Goal: Task Accomplishment & Management: Use online tool/utility

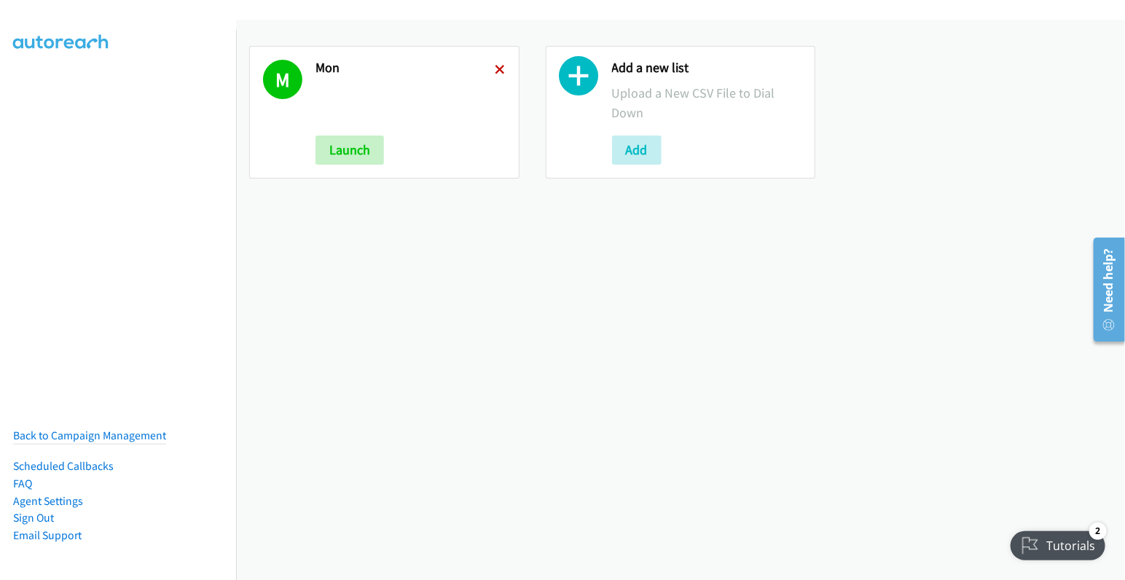
click at [498, 71] on icon at bounding box center [500, 71] width 10 height 10
click at [495, 71] on icon at bounding box center [500, 71] width 10 height 10
click at [495, 63] on link at bounding box center [500, 69] width 10 height 17
click at [568, 266] on div "M Mon Launch Add a new list Upload a New CSV File to Dial Down Add" at bounding box center [680, 300] width 889 height 560
click at [495, 66] on icon at bounding box center [500, 71] width 10 height 10
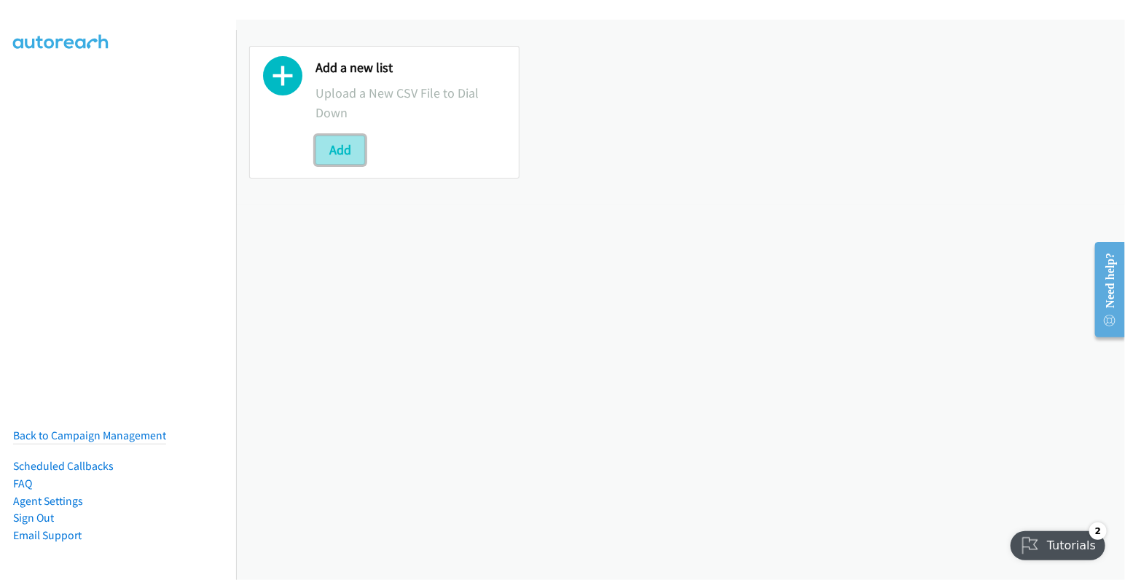
click at [346, 152] on button "Add" at bounding box center [340, 150] width 50 height 29
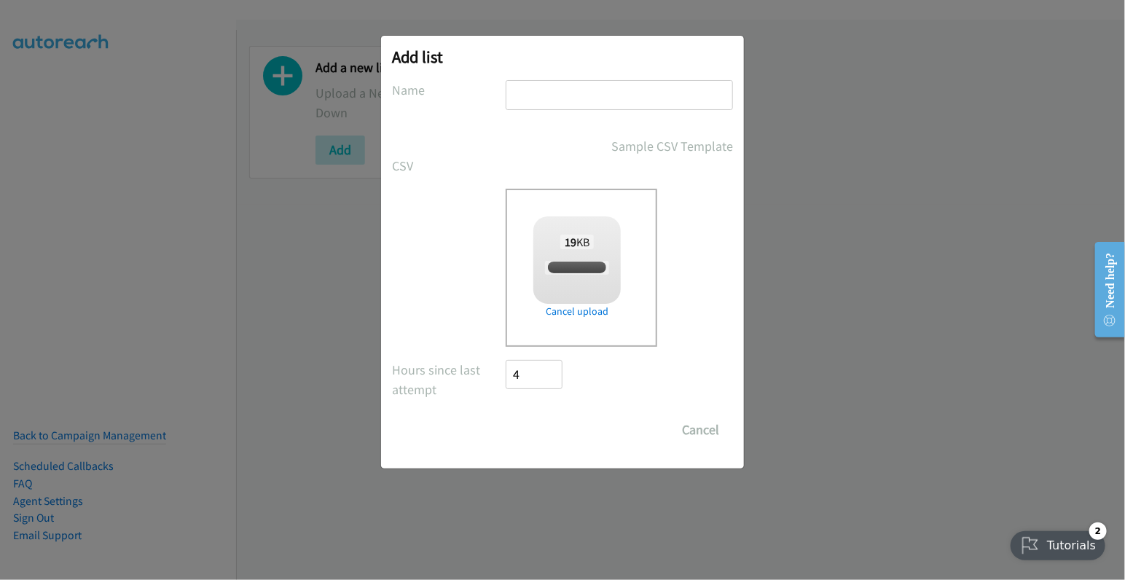
click at [601, 105] on input "text" at bounding box center [619, 95] width 227 height 30
type input "mon"
click at [707, 310] on div "Drop a csv file here to upload 19 KB split_1(14).csv Check Error Cancel upload" at bounding box center [619, 268] width 227 height 158
checkbox input "true"
click at [546, 429] on input "Save List" at bounding box center [544, 429] width 77 height 29
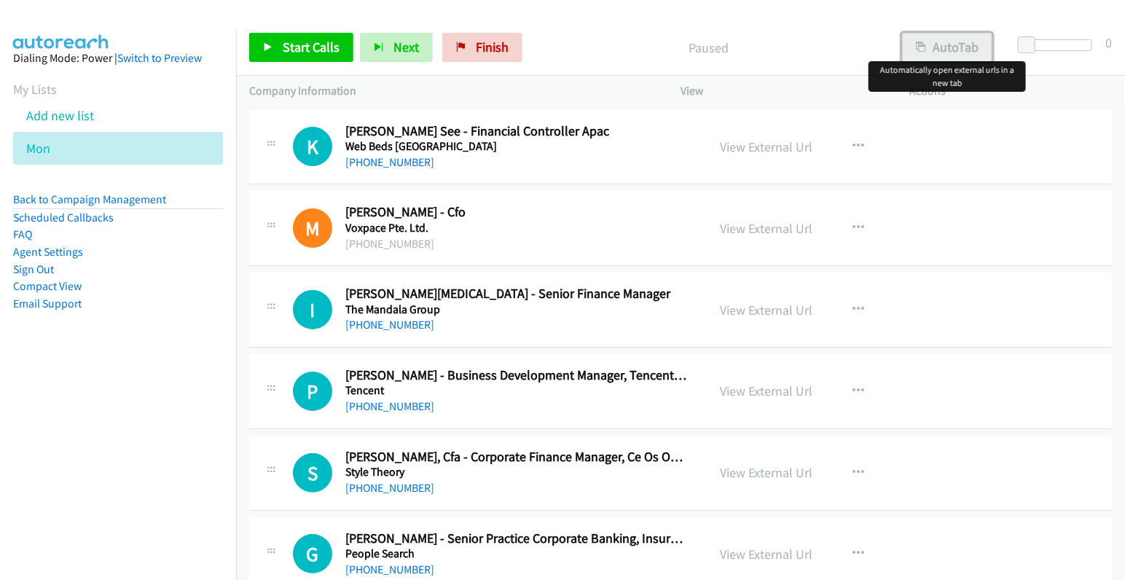
click at [957, 44] on button "AutoTab" at bounding box center [947, 47] width 90 height 29
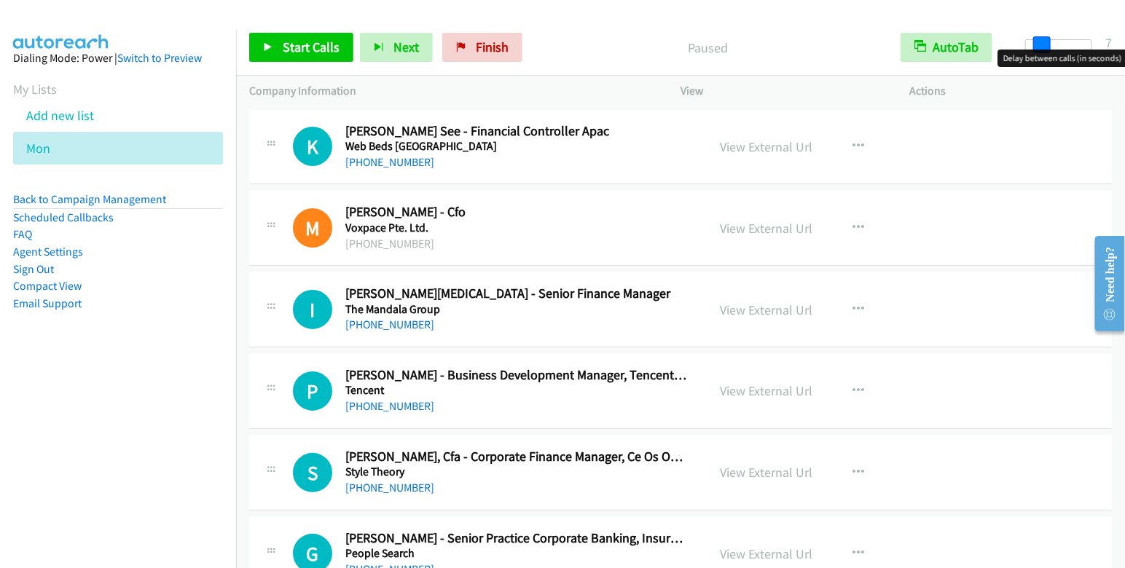
drag, startPoint x: 1029, startPoint y: 44, endPoint x: 1044, endPoint y: 47, distance: 15.6
click at [1044, 47] on span at bounding box center [1041, 44] width 17 height 17
click at [1038, 40] on span at bounding box center [1043, 44] width 17 height 17
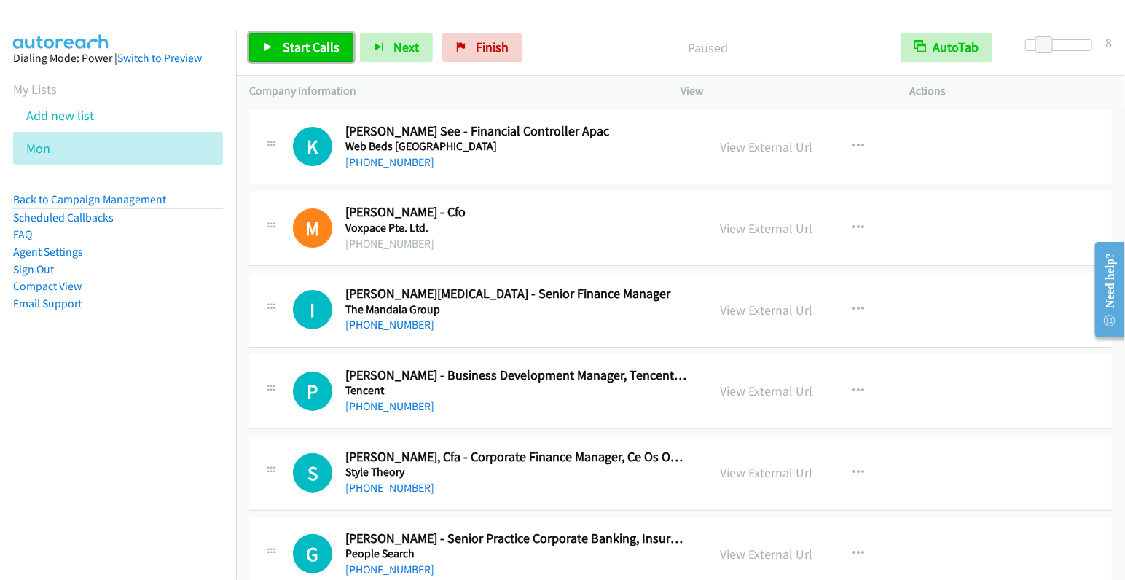
click at [301, 49] on span "Start Calls" at bounding box center [311, 47] width 57 height 17
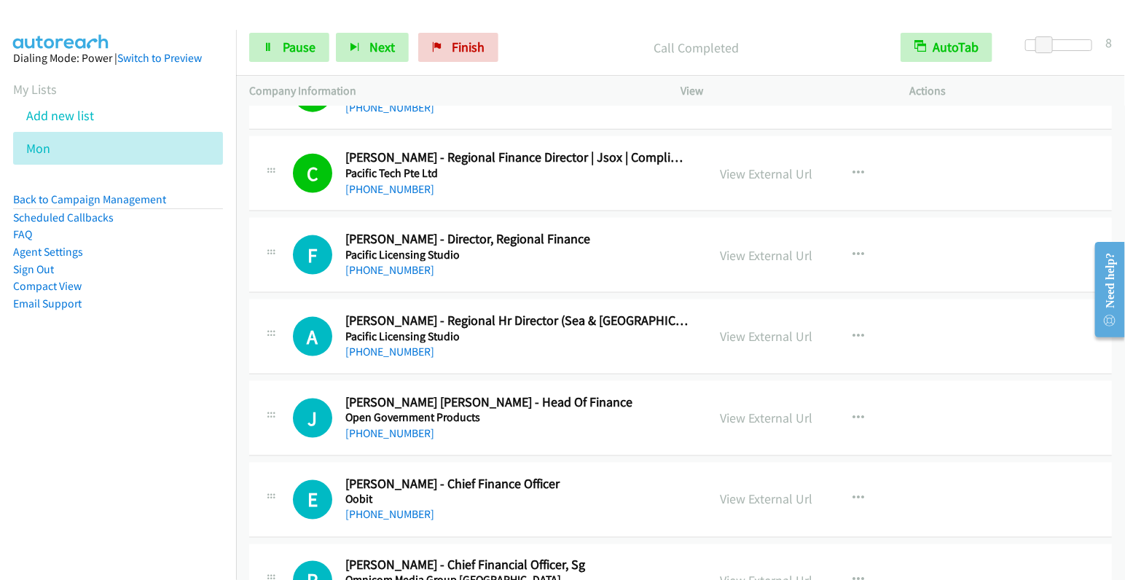
scroll to position [935, 0]
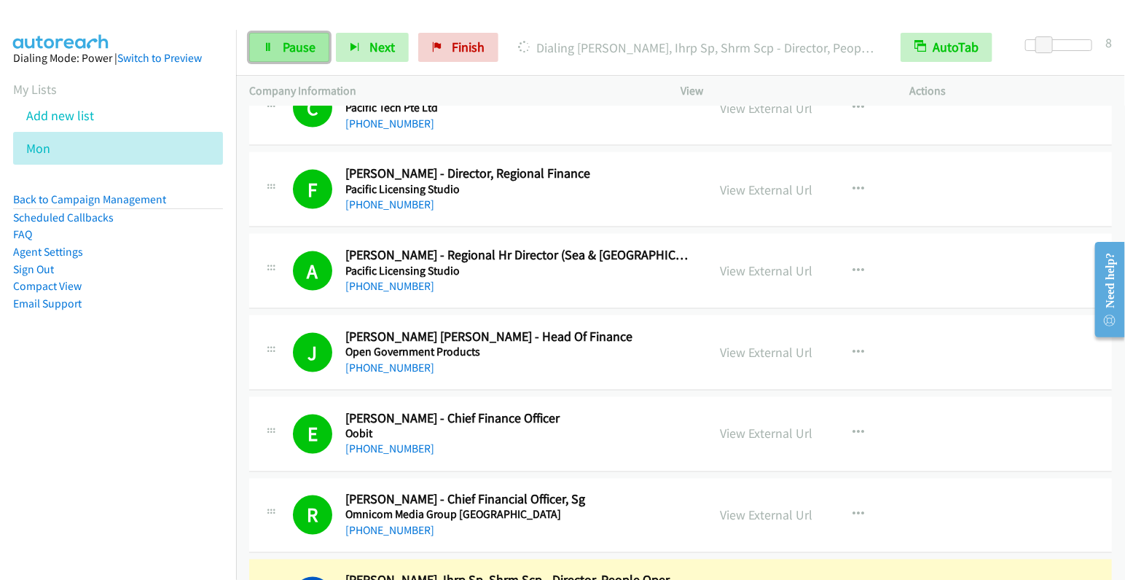
click at [295, 49] on span "Pause" at bounding box center [299, 47] width 33 height 17
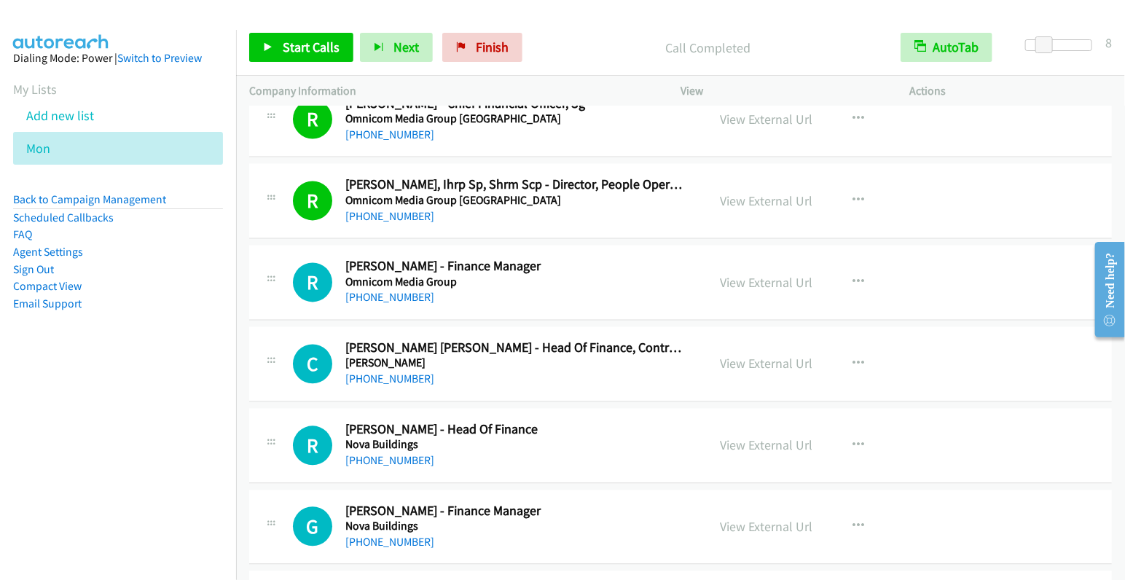
scroll to position [1344, 0]
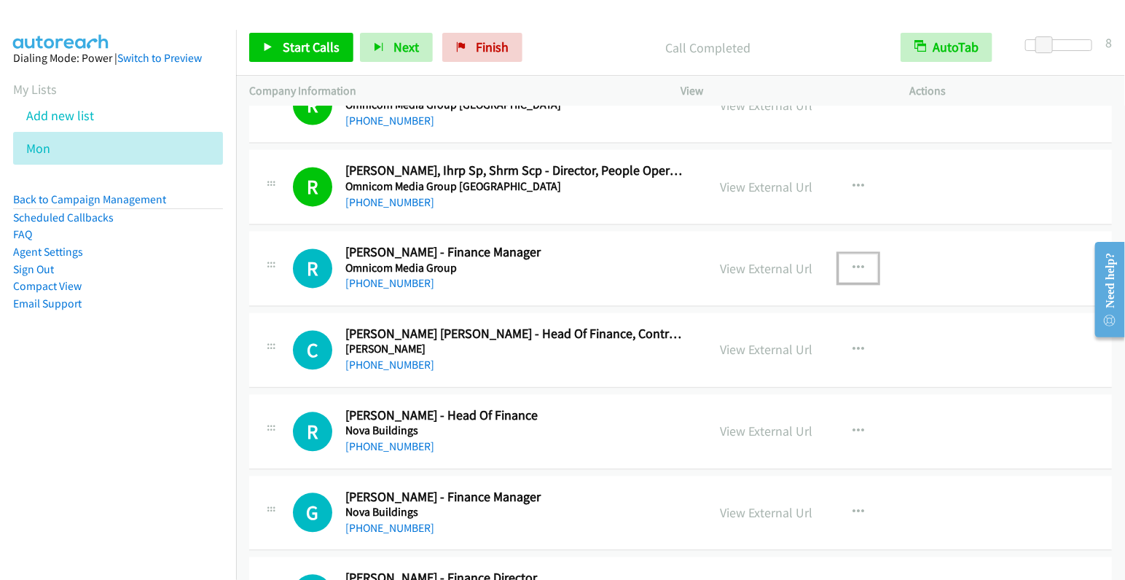
click at [852, 263] on icon "button" at bounding box center [858, 269] width 12 height 12
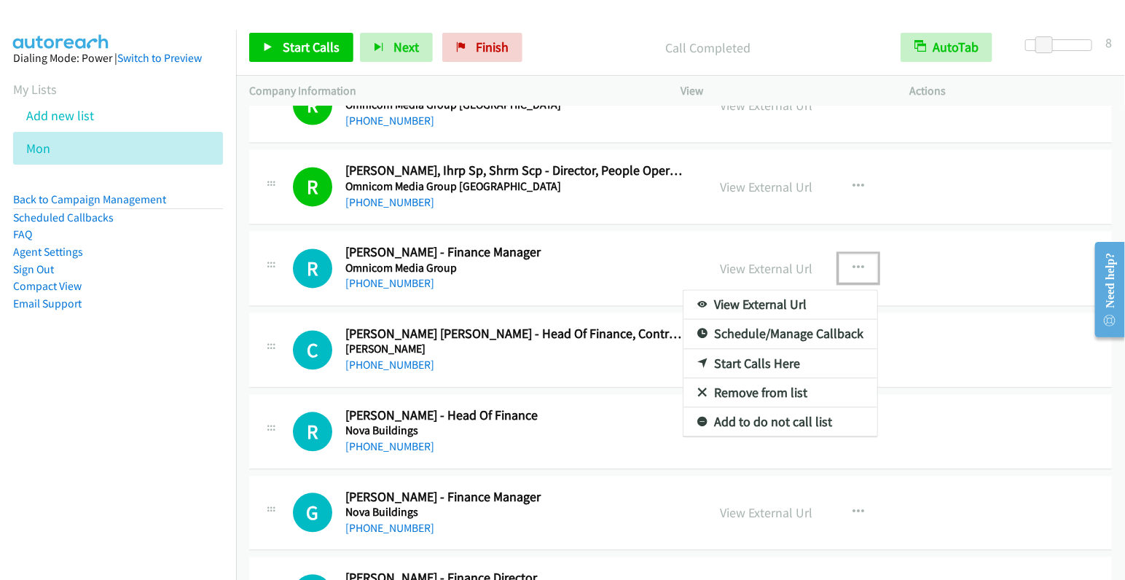
click at [750, 357] on link "Start Calls Here" at bounding box center [780, 364] width 194 height 29
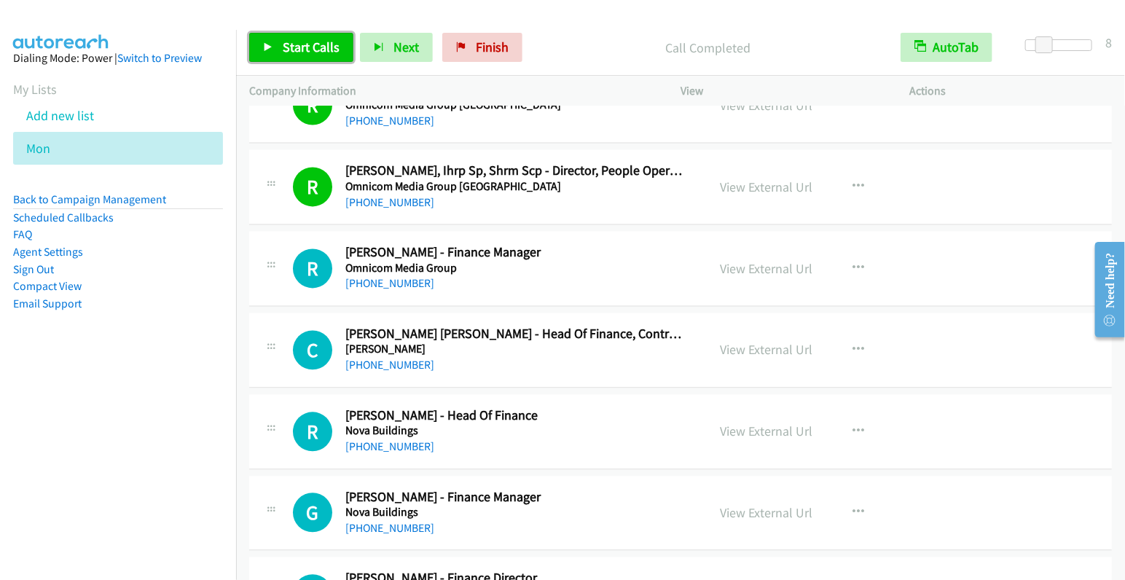
click at [307, 52] on span "Start Calls" at bounding box center [311, 47] width 57 height 17
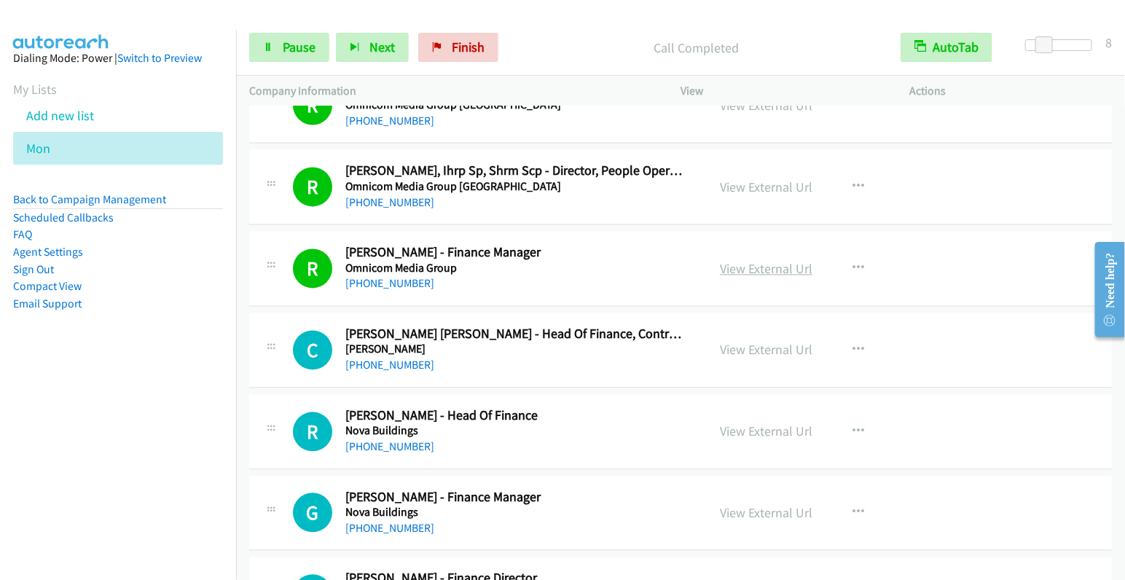
click at [765, 263] on link "View External Url" at bounding box center [766, 269] width 93 height 17
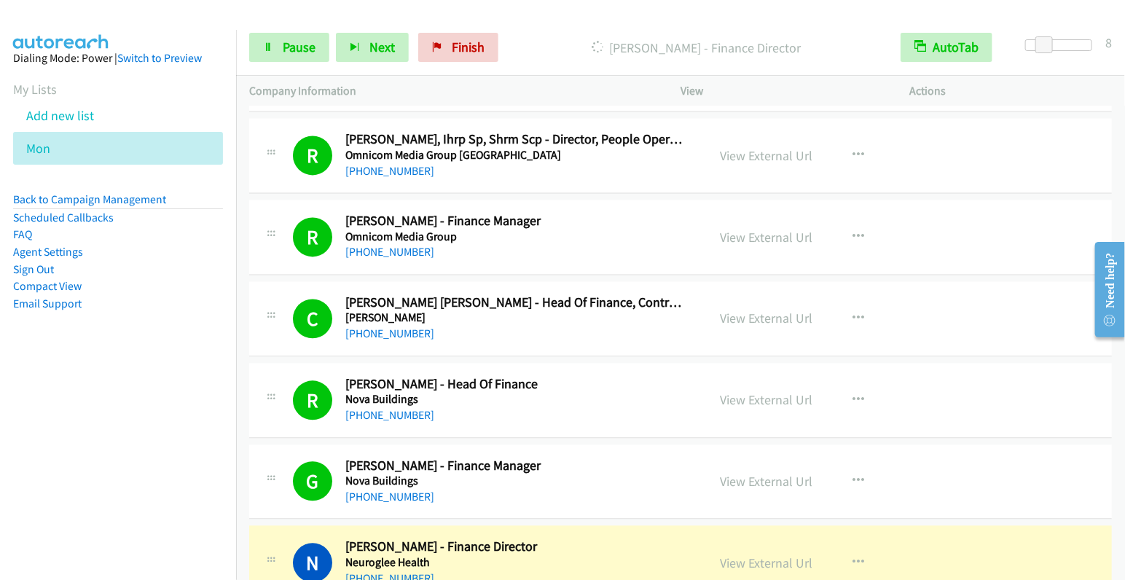
scroll to position [1611, 0]
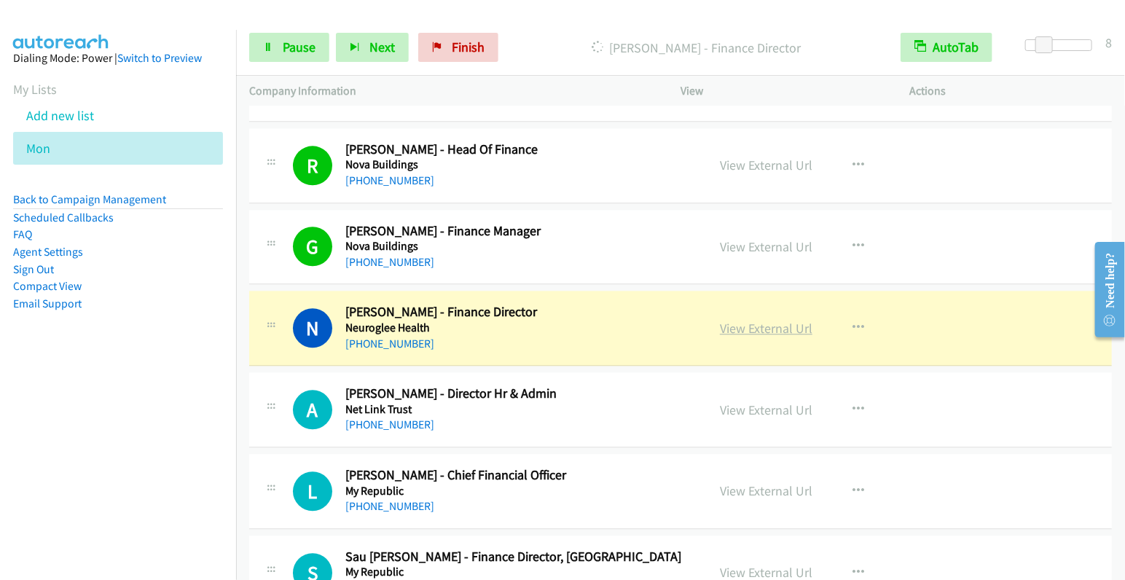
click at [761, 322] on link "View External Url" at bounding box center [766, 328] width 93 height 17
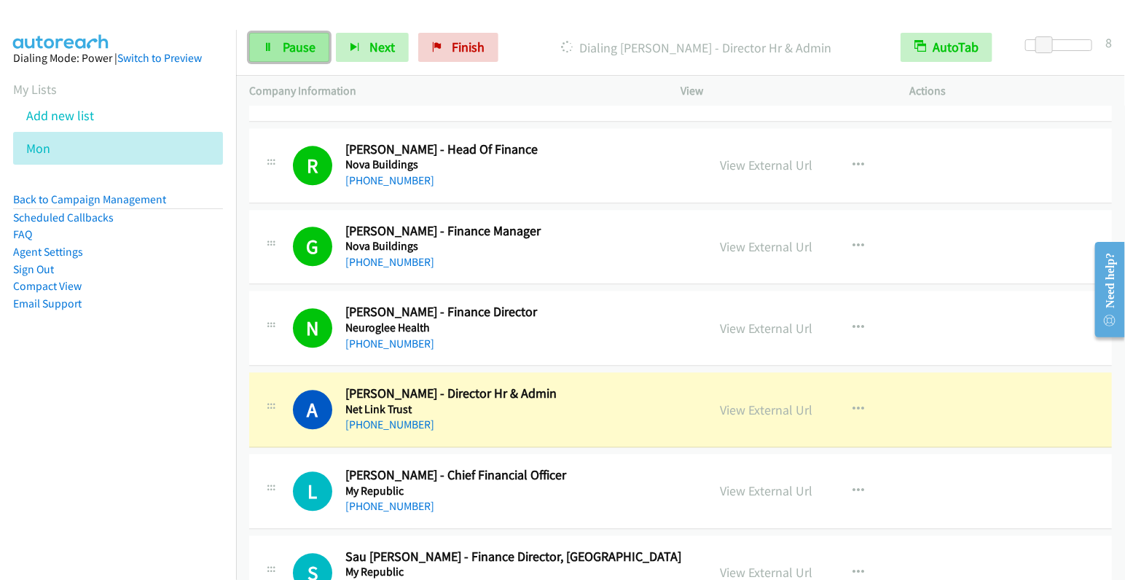
click at [286, 48] on span "Pause" at bounding box center [299, 47] width 33 height 17
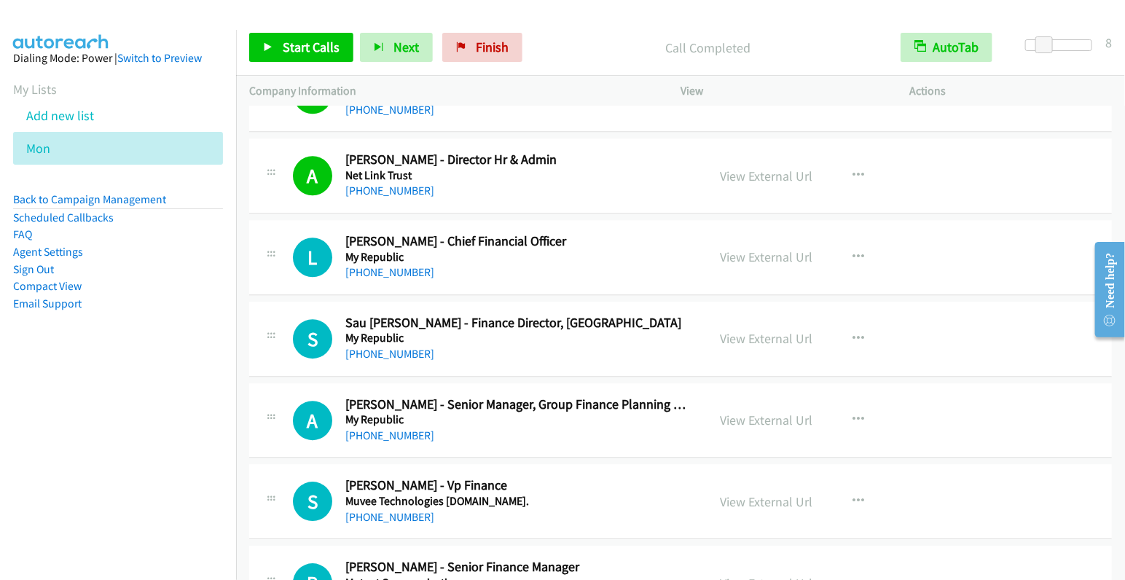
scroll to position [1845, 0]
click at [844, 243] on button "button" at bounding box center [858, 257] width 39 height 29
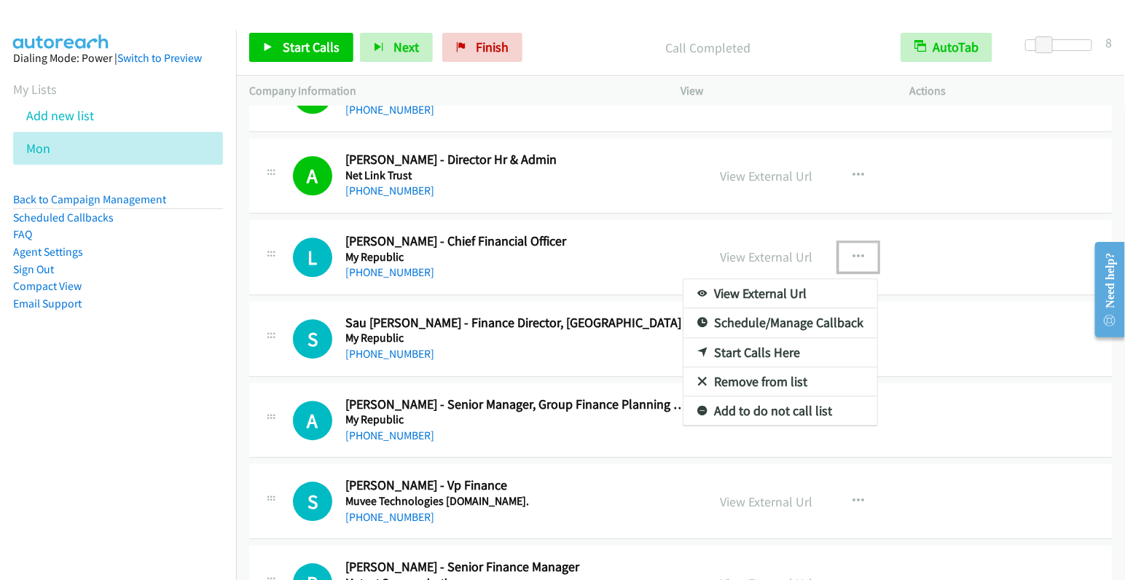
click at [744, 342] on link "Start Calls Here" at bounding box center [780, 352] width 194 height 29
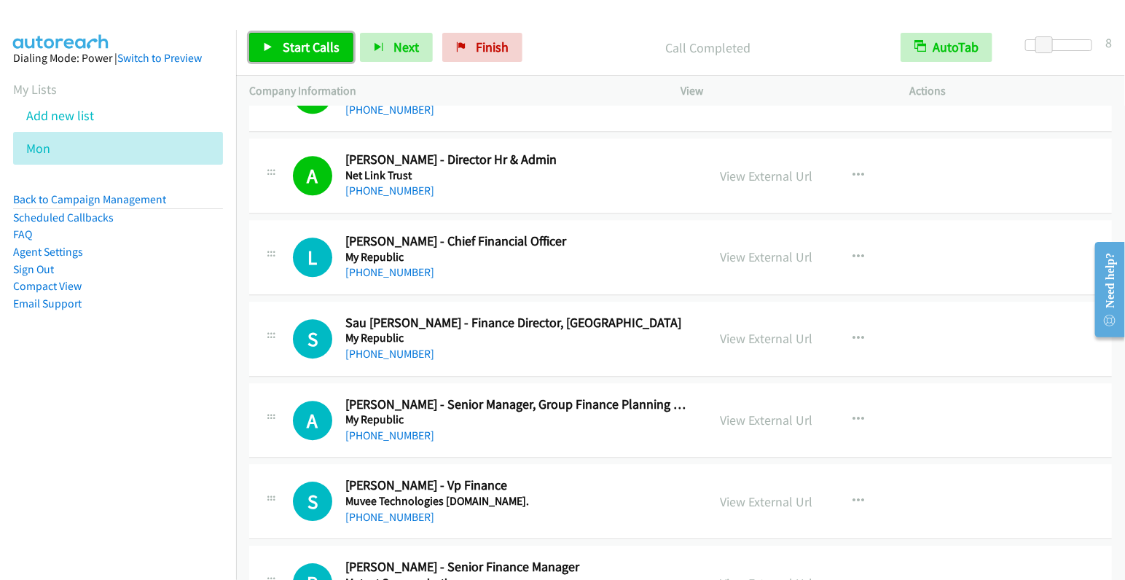
click at [315, 48] on span "Start Calls" at bounding box center [311, 47] width 57 height 17
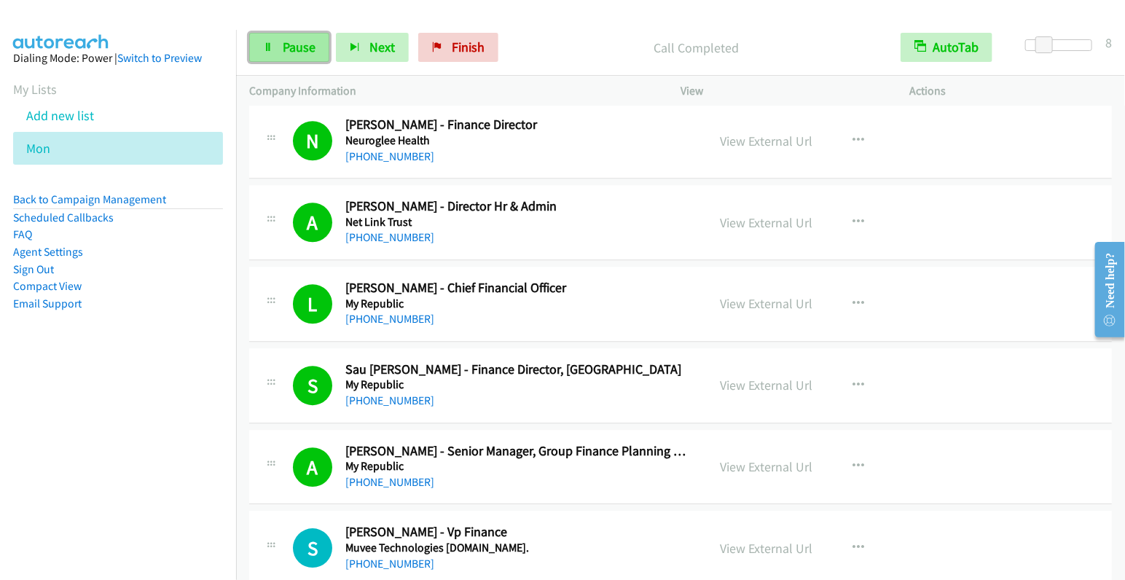
click at [284, 47] on span "Pause" at bounding box center [299, 47] width 33 height 17
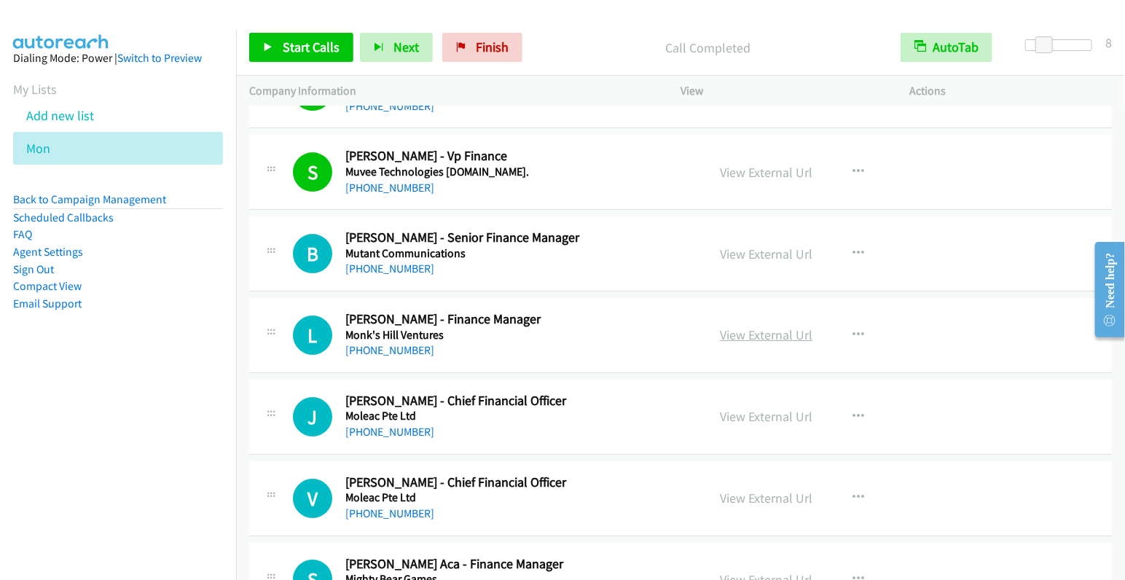
scroll to position [2221, 0]
click at [852, 248] on icon "button" at bounding box center [858, 254] width 12 height 12
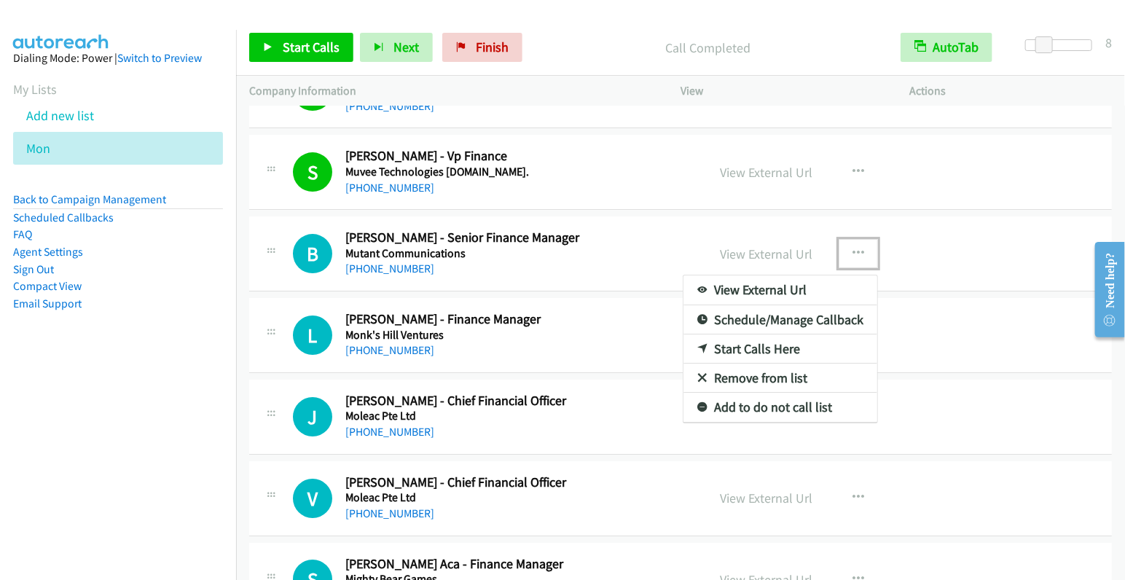
click at [770, 334] on link "Start Calls Here" at bounding box center [780, 348] width 194 height 29
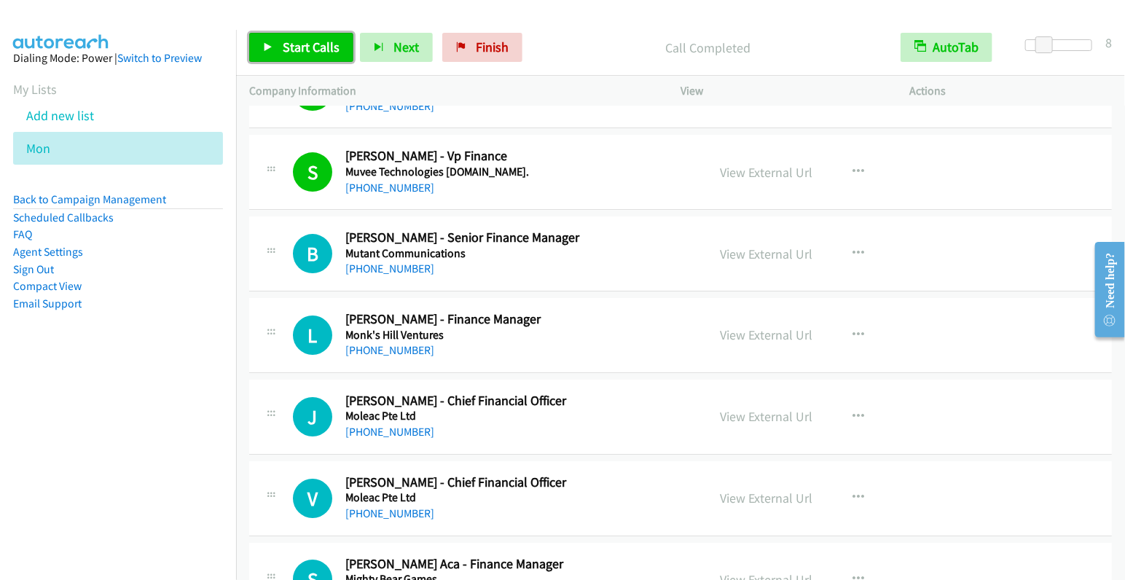
click at [326, 45] on span "Start Calls" at bounding box center [311, 47] width 57 height 17
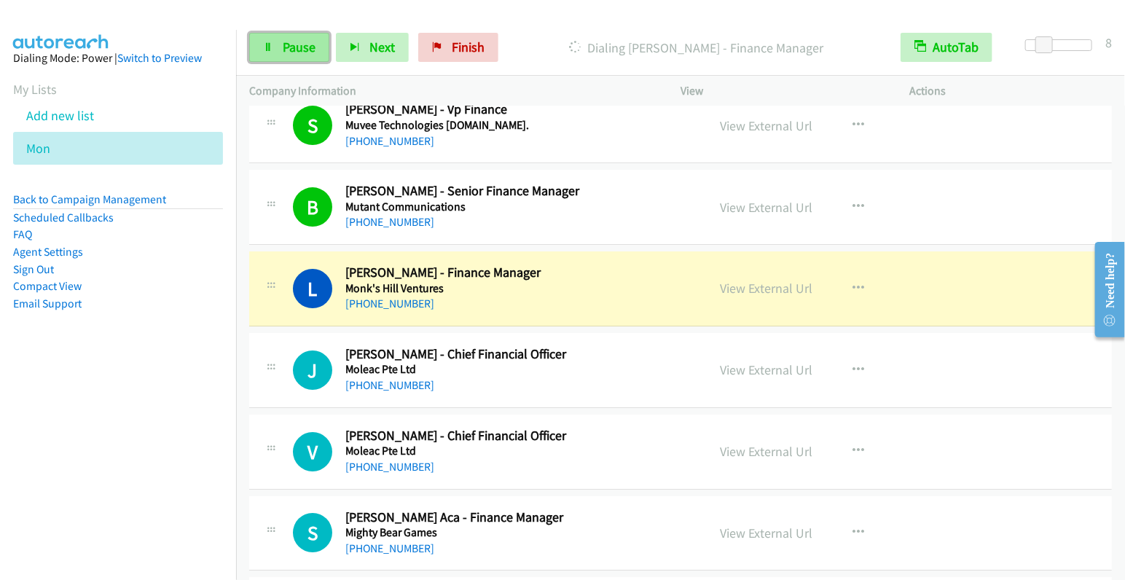
click at [297, 48] on span "Pause" at bounding box center [299, 47] width 33 height 17
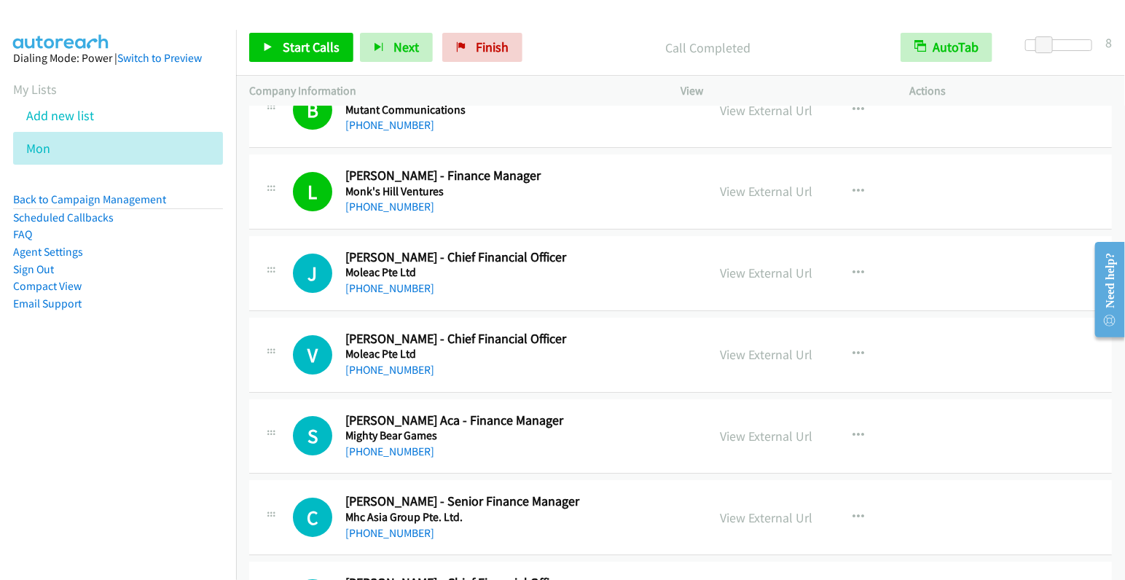
scroll to position [2319, 0]
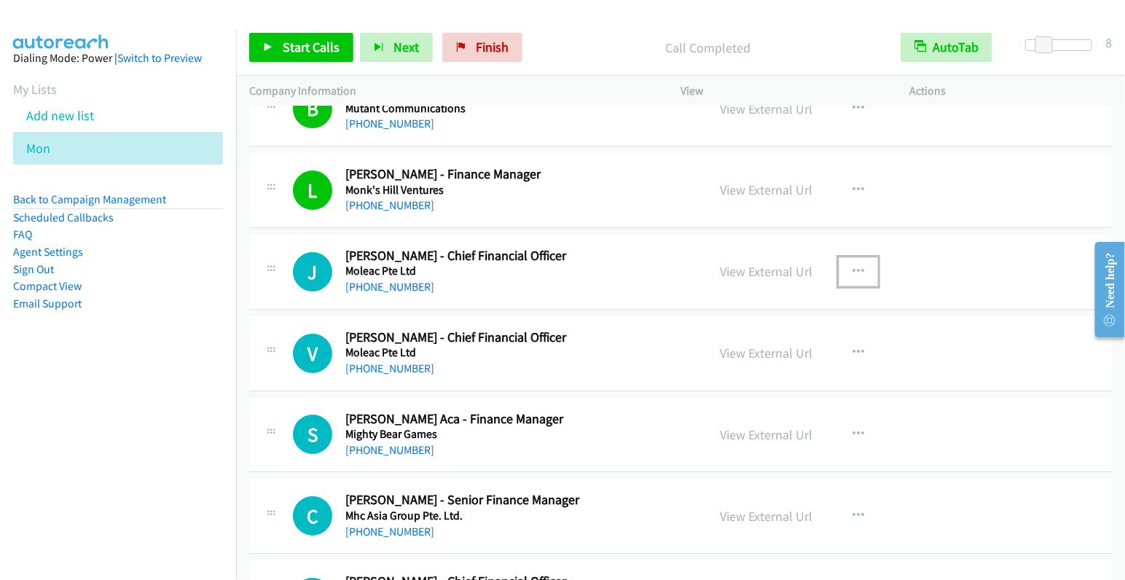
click at [852, 266] on icon "button" at bounding box center [858, 272] width 12 height 12
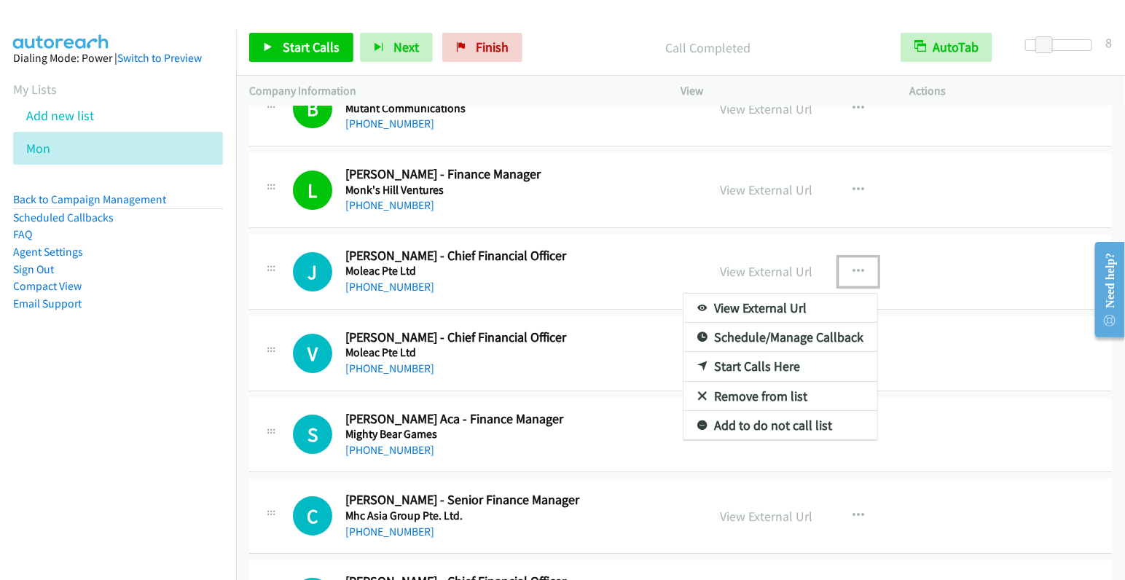
click at [793, 355] on link "Start Calls Here" at bounding box center [780, 366] width 194 height 29
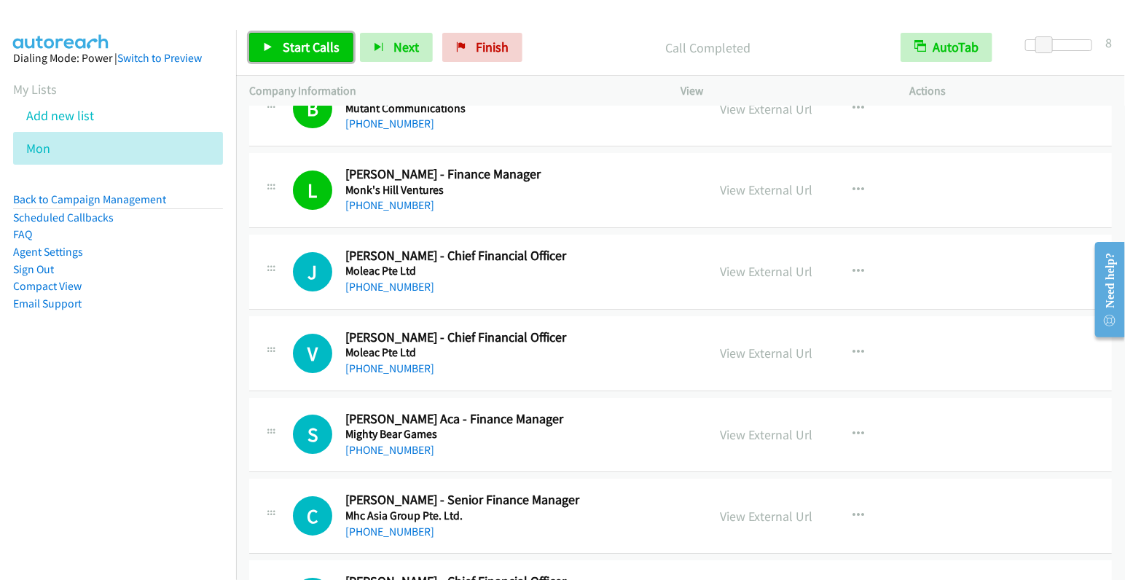
click at [328, 59] on link "Start Calls" at bounding box center [301, 47] width 104 height 29
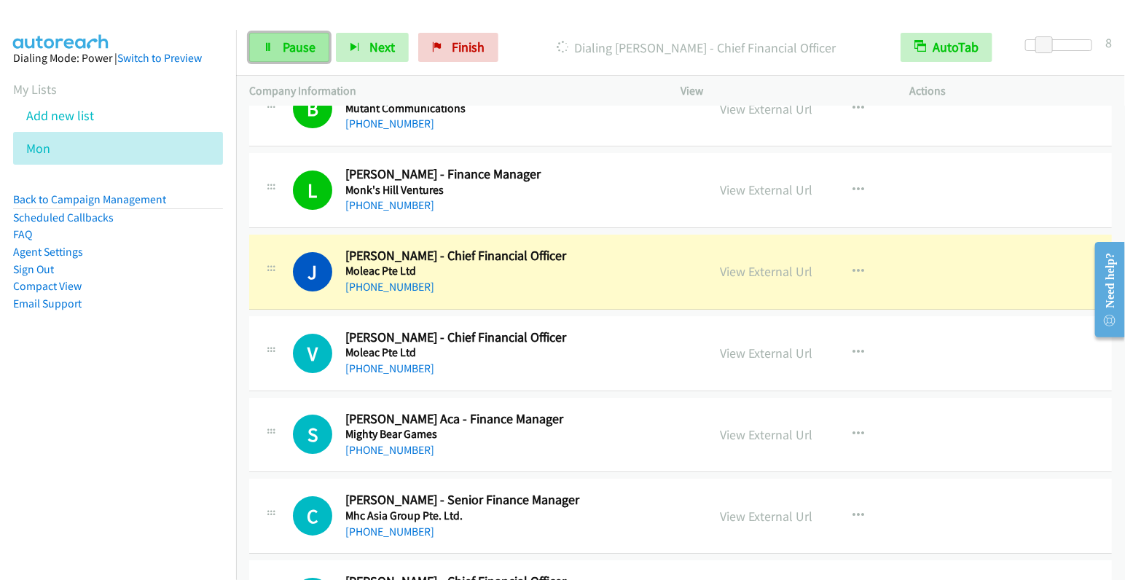
click at [294, 50] on span "Pause" at bounding box center [299, 47] width 33 height 17
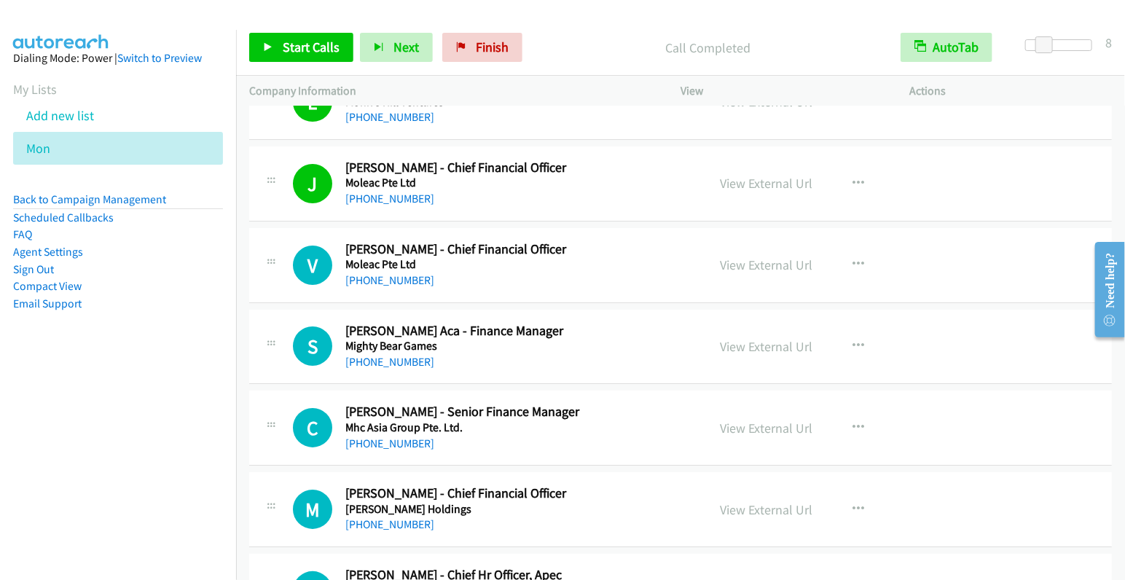
scroll to position [2408, 0]
click at [852, 258] on icon "button" at bounding box center [858, 264] width 12 height 12
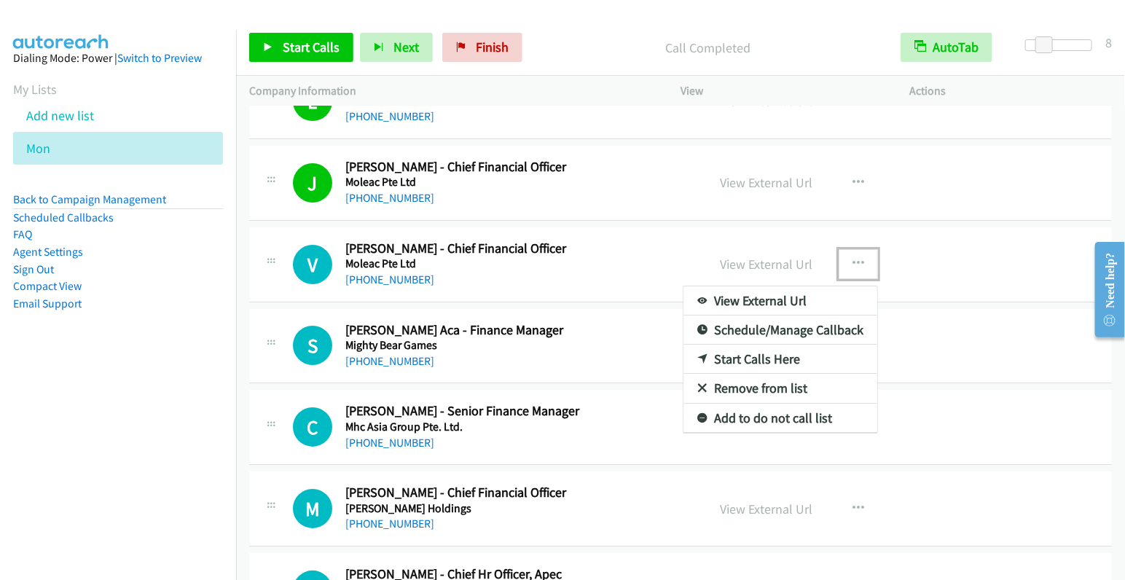
click at [745, 347] on link "Start Calls Here" at bounding box center [780, 359] width 194 height 29
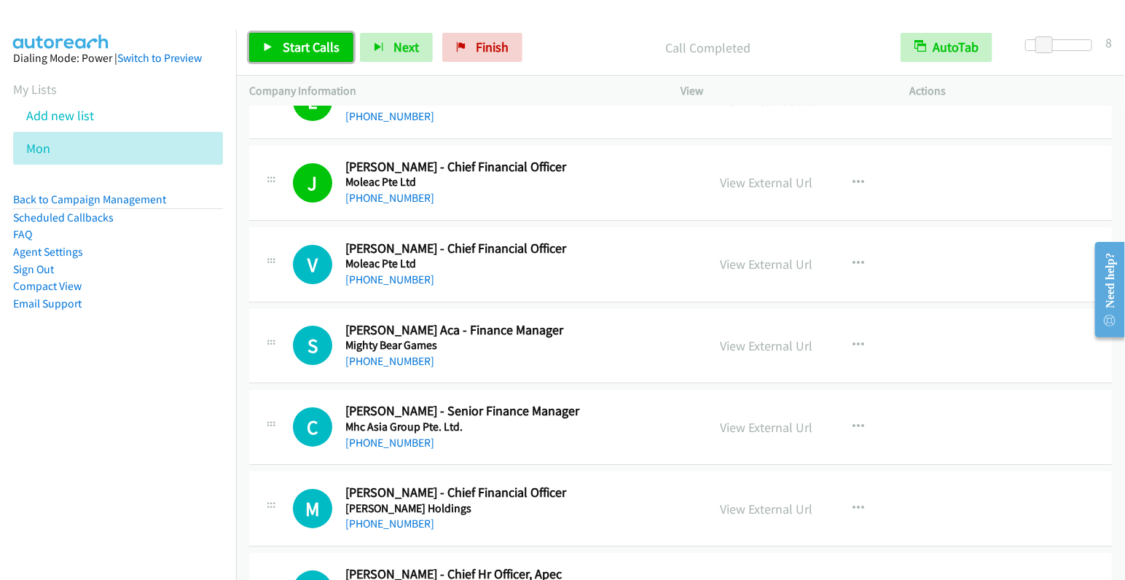
click at [320, 41] on span "Start Calls" at bounding box center [311, 47] width 57 height 17
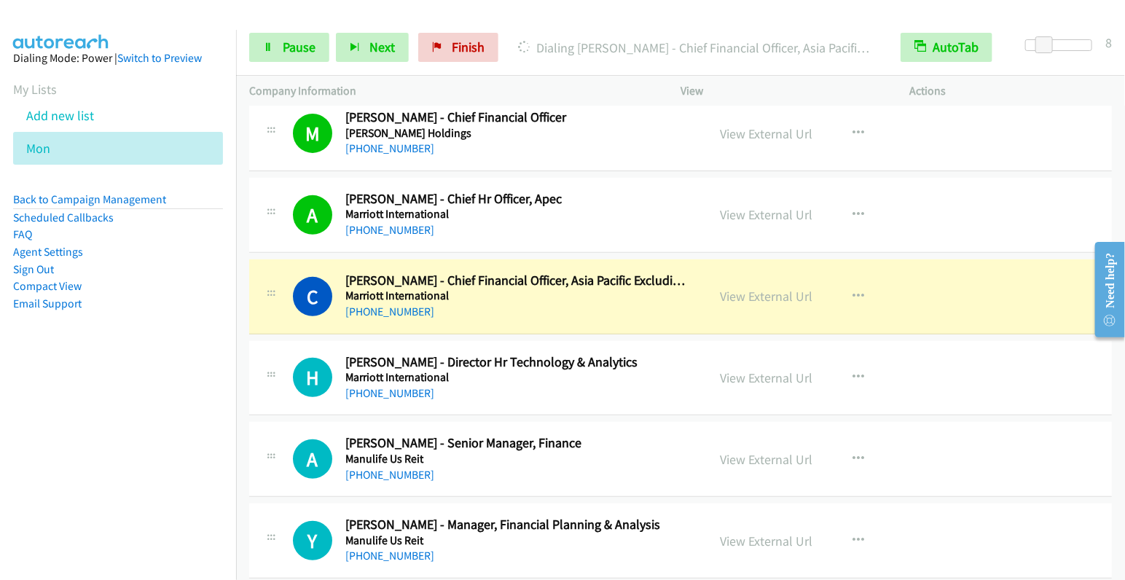
scroll to position [2796, 0]
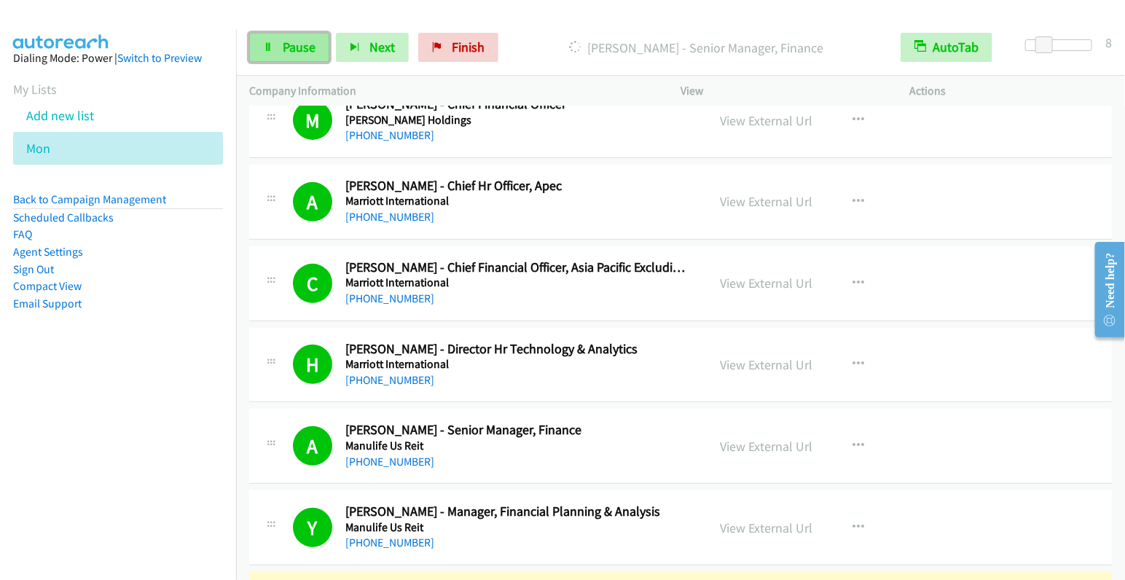
click at [297, 50] on span "Pause" at bounding box center [299, 47] width 33 height 17
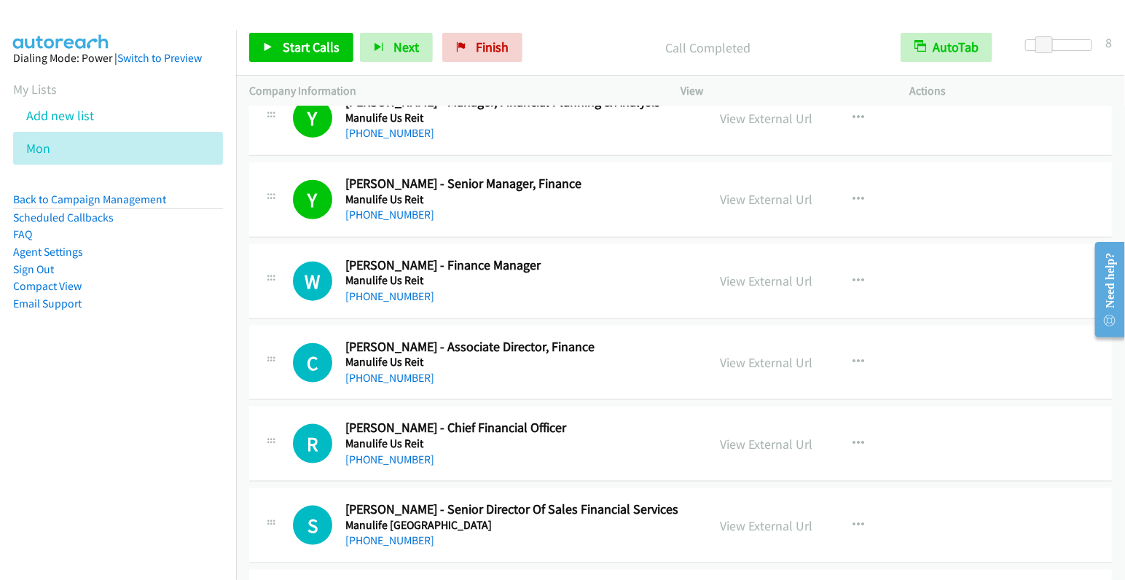
scroll to position [3206, 0]
click at [852, 275] on icon "button" at bounding box center [858, 281] width 12 height 12
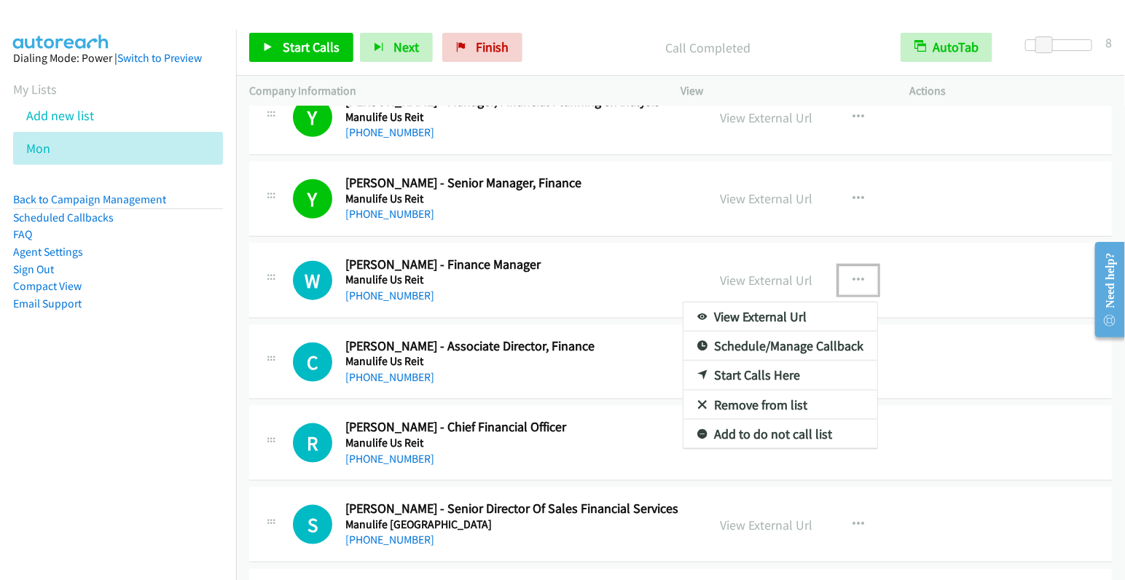
click at [753, 361] on link "Start Calls Here" at bounding box center [780, 375] width 194 height 29
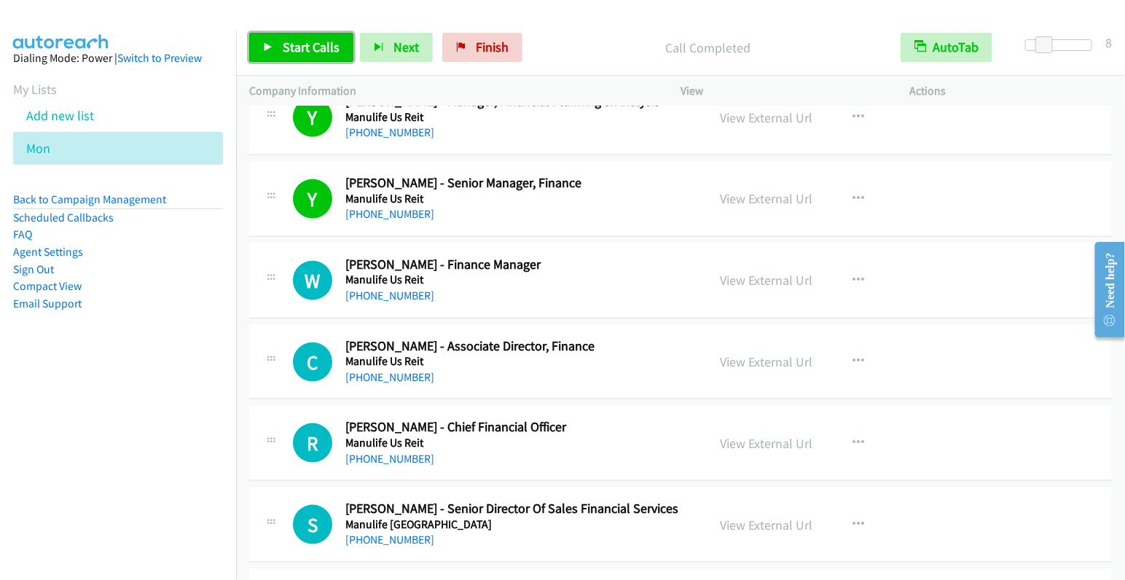
click at [307, 52] on span "Start Calls" at bounding box center [311, 47] width 57 height 17
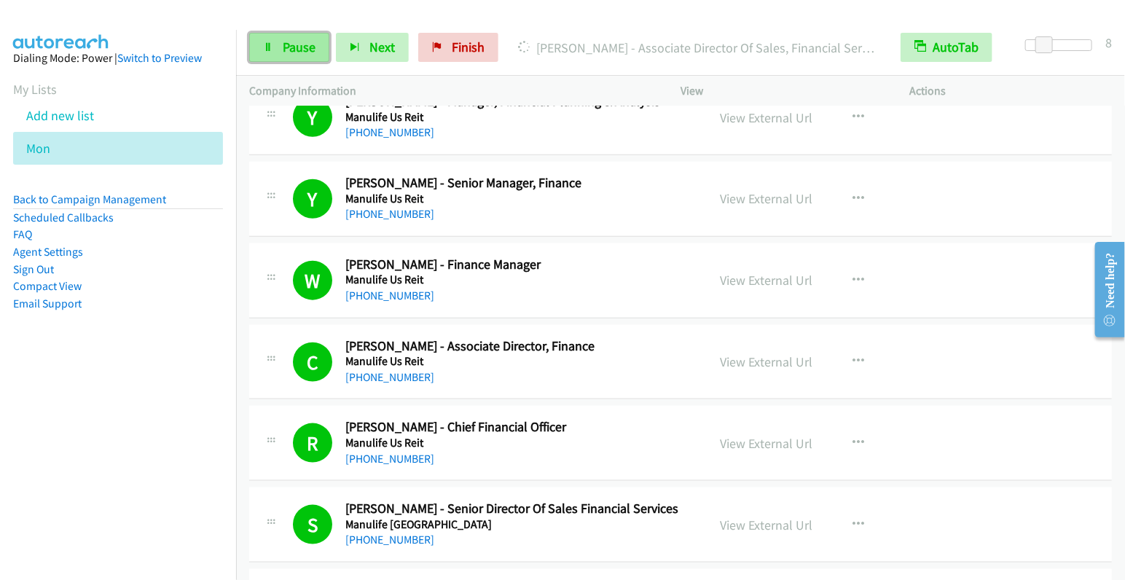
click at [297, 56] on link "Pause" at bounding box center [289, 47] width 80 height 29
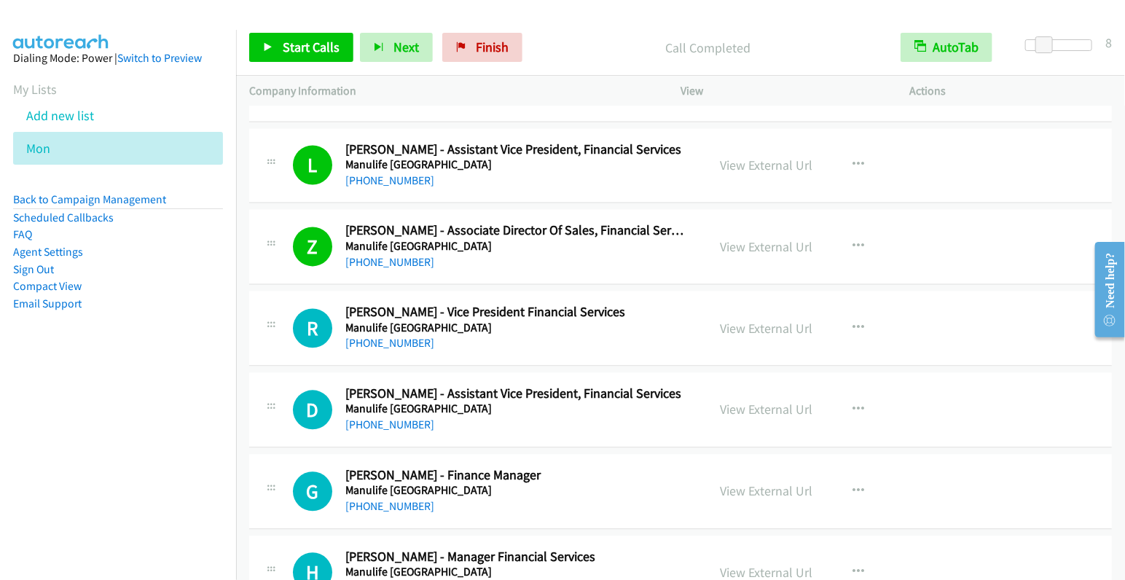
scroll to position [3891, 0]
click at [853, 323] on icon "button" at bounding box center [858, 329] width 12 height 12
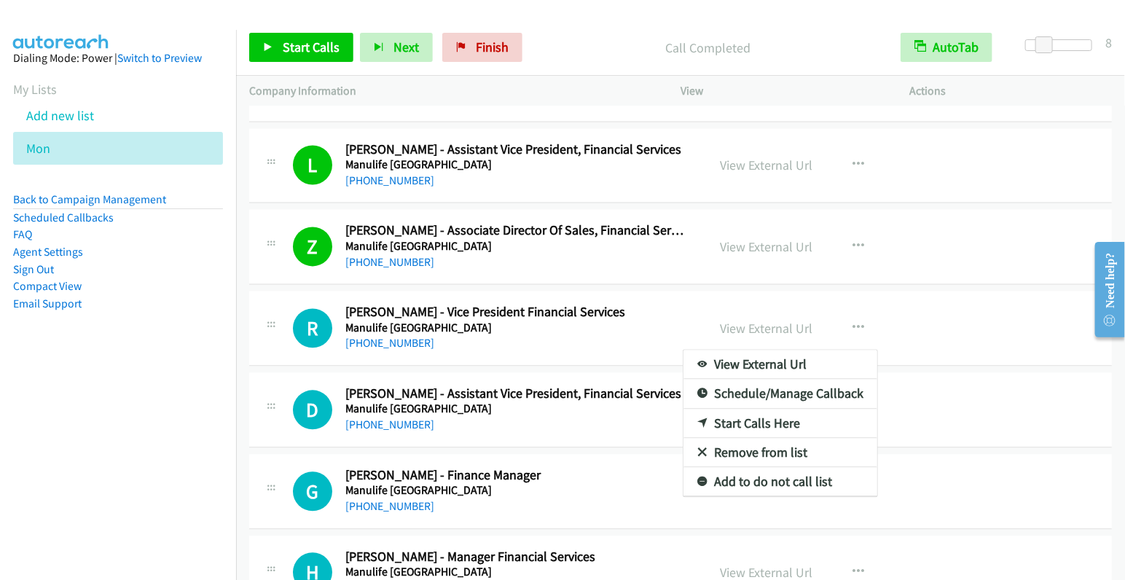
click at [782, 409] on link "Start Calls Here" at bounding box center [780, 423] width 194 height 29
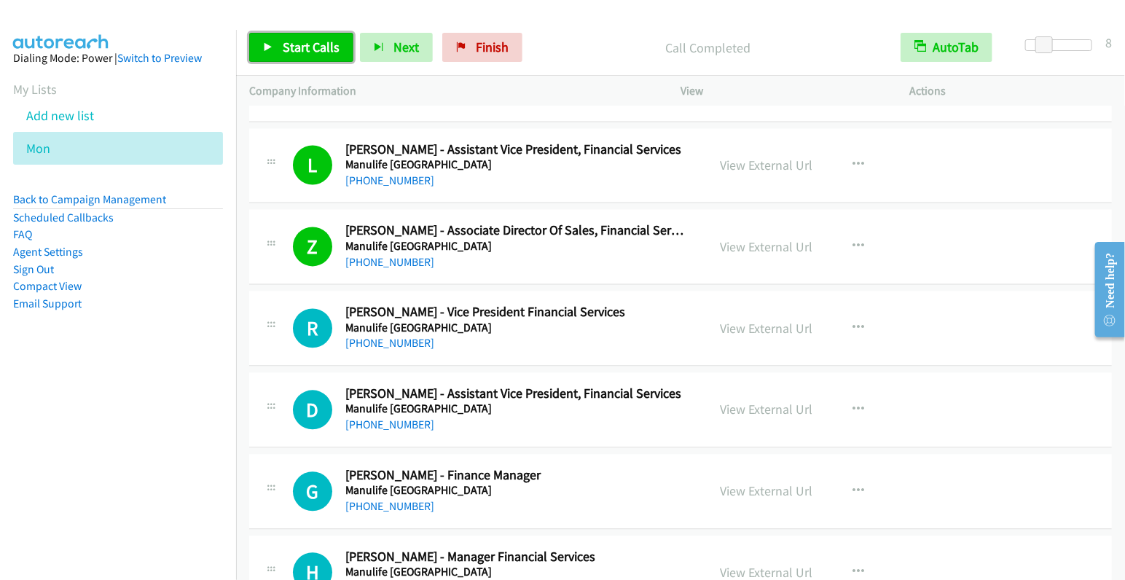
click at [284, 44] on span "Start Calls" at bounding box center [311, 47] width 57 height 17
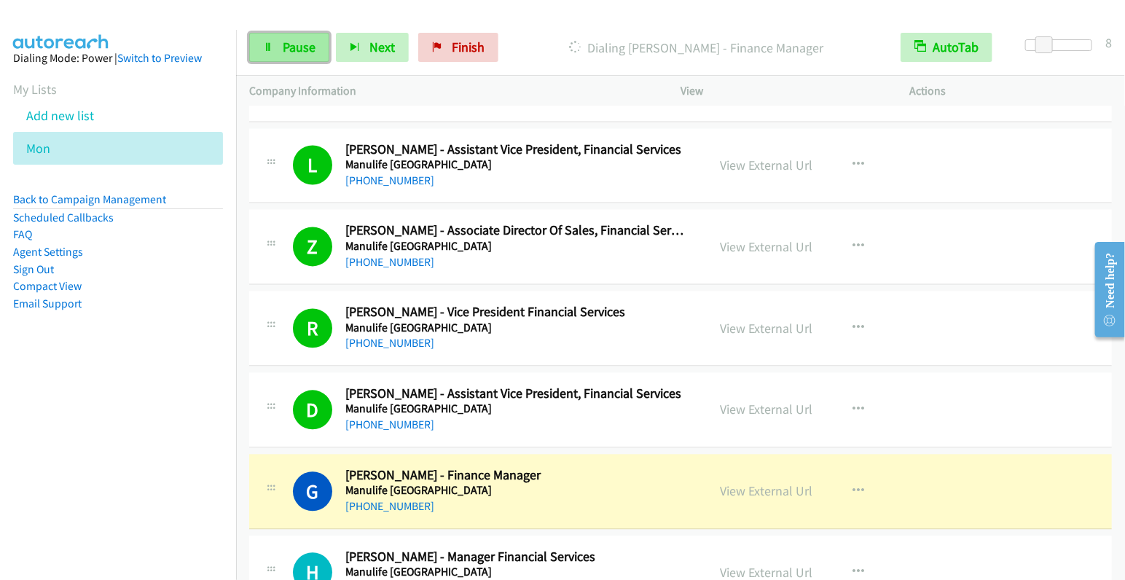
click at [294, 52] on span "Pause" at bounding box center [299, 47] width 33 height 17
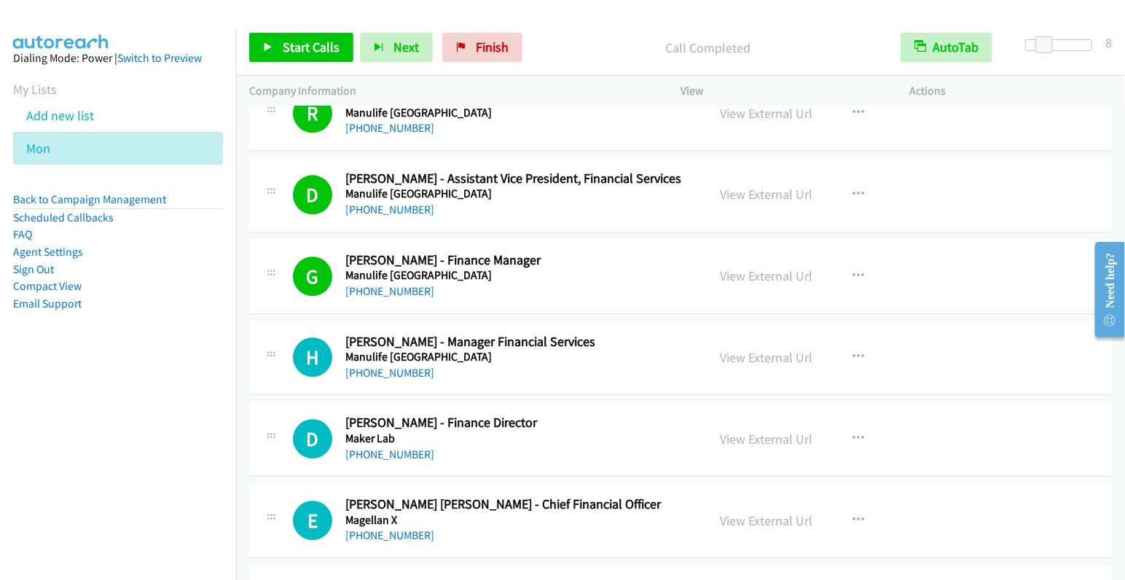
scroll to position [4209, 0]
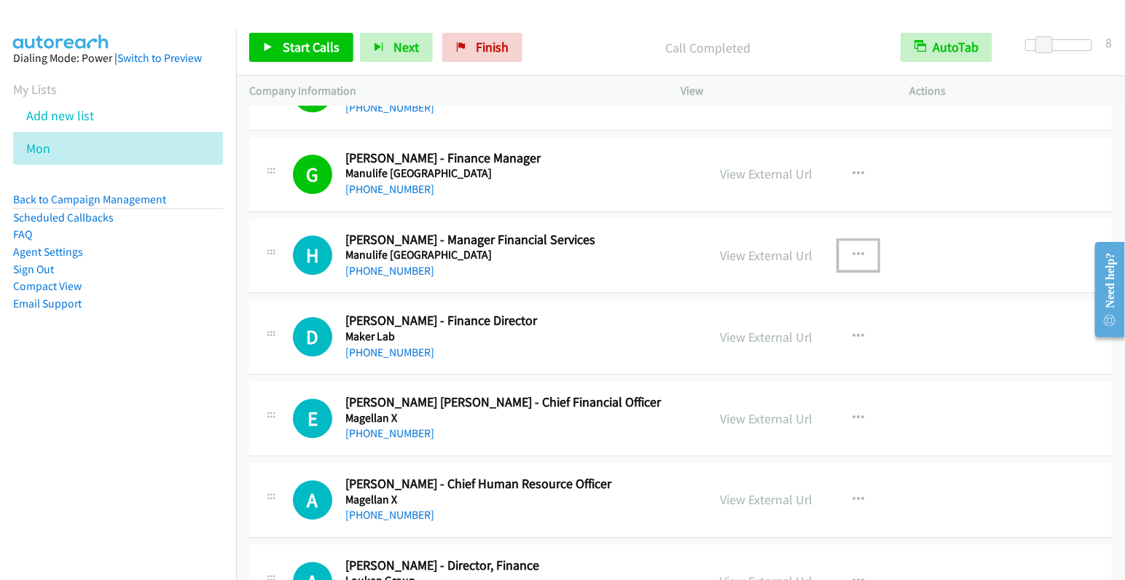
click at [855, 249] on icon "button" at bounding box center [858, 255] width 12 height 12
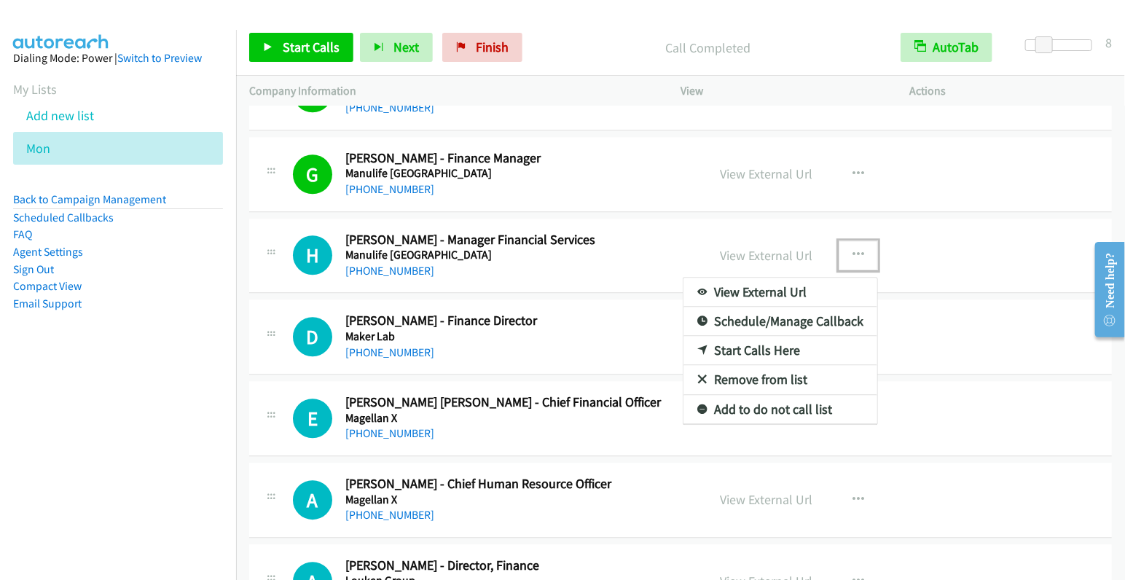
click at [784, 336] on link "Start Calls Here" at bounding box center [780, 350] width 194 height 29
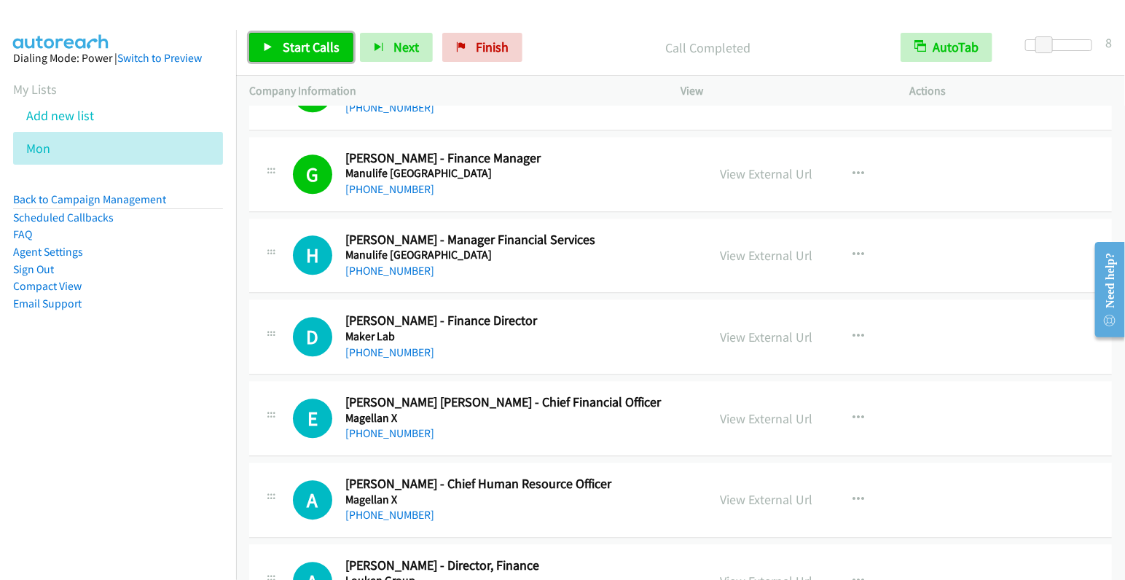
click at [319, 60] on link "Start Calls" at bounding box center [301, 47] width 104 height 29
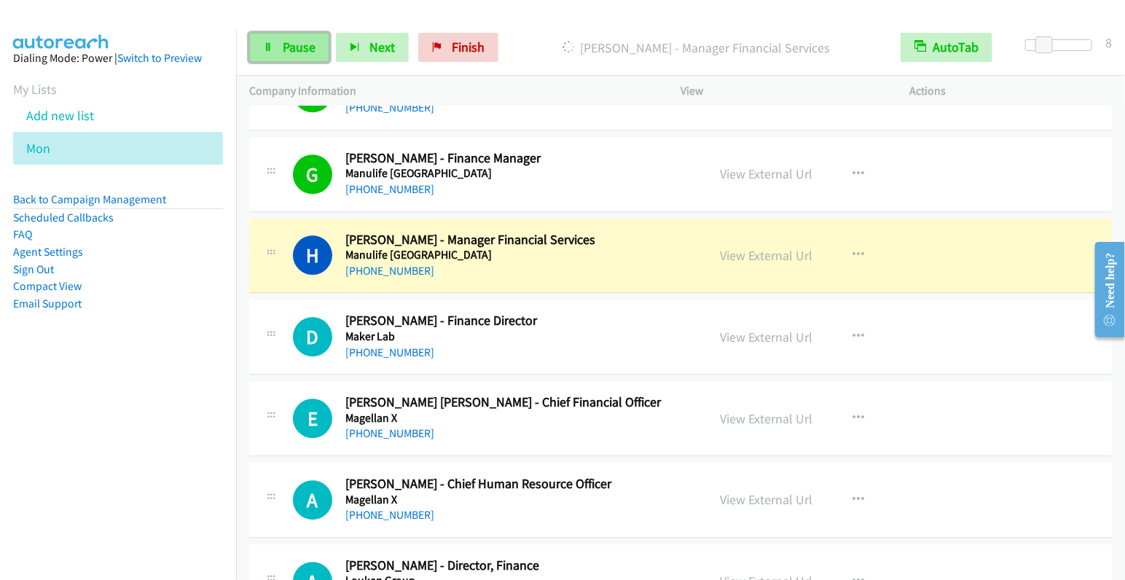
click at [289, 47] on span "Pause" at bounding box center [299, 47] width 33 height 17
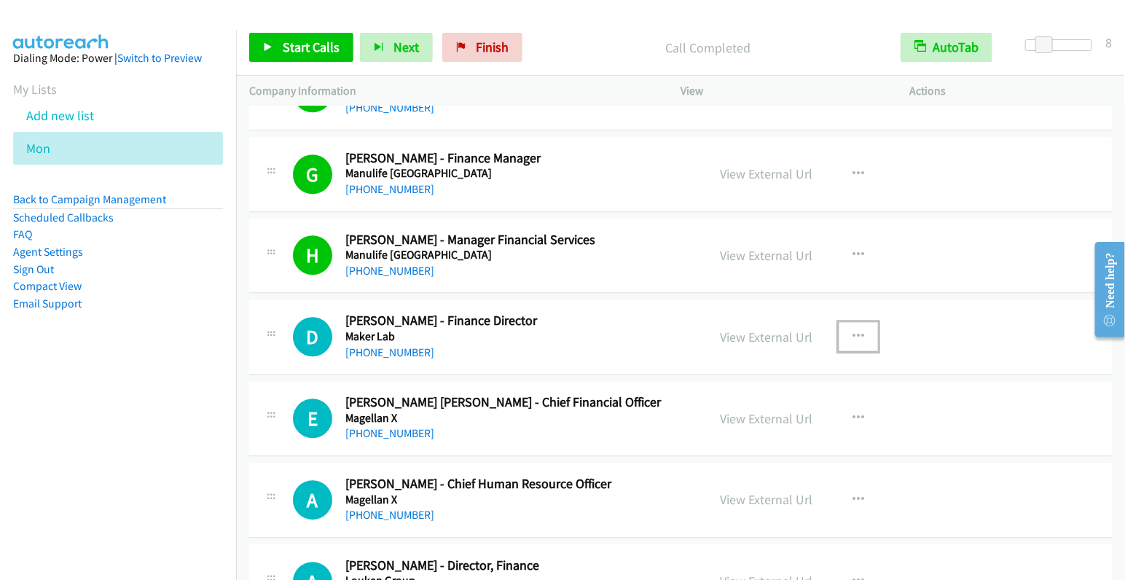
click at [852, 331] on icon "button" at bounding box center [858, 337] width 12 height 12
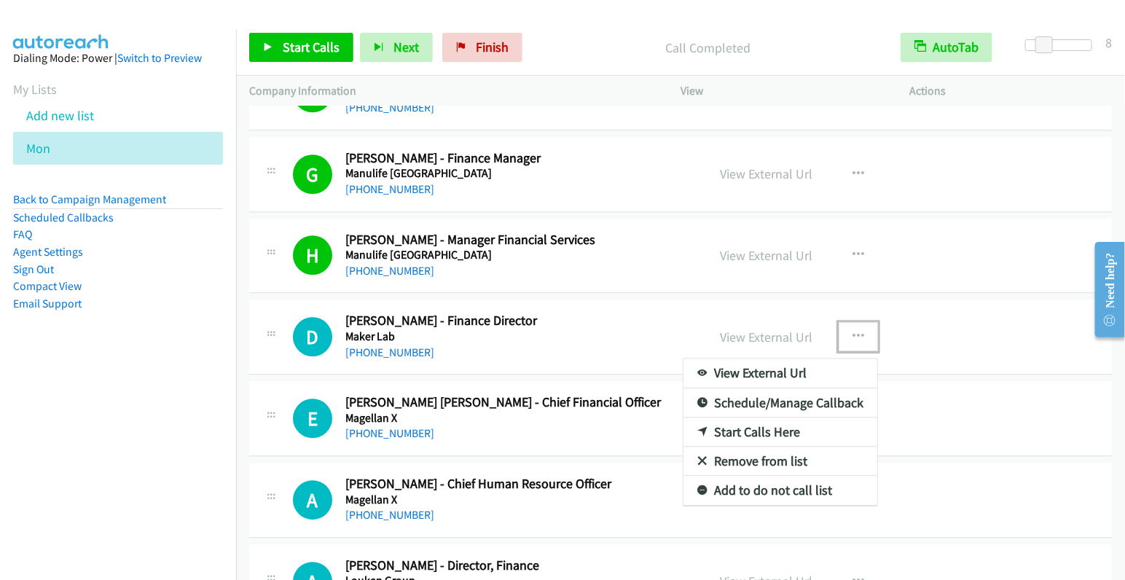
click at [782, 417] on link "Start Calls Here" at bounding box center [780, 431] width 194 height 29
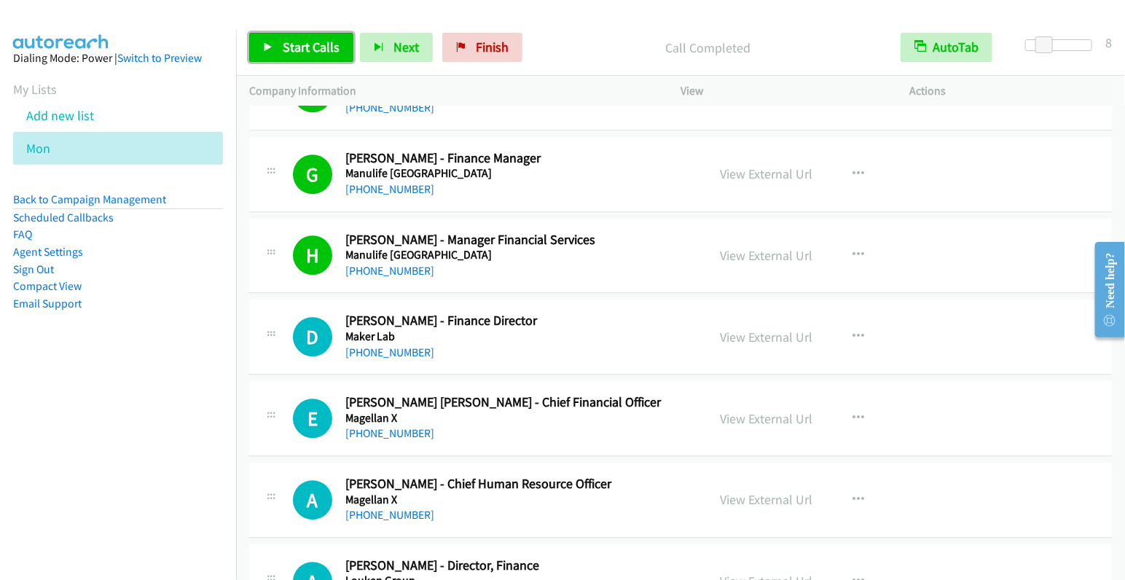
click at [311, 47] on span "Start Calls" at bounding box center [311, 47] width 57 height 17
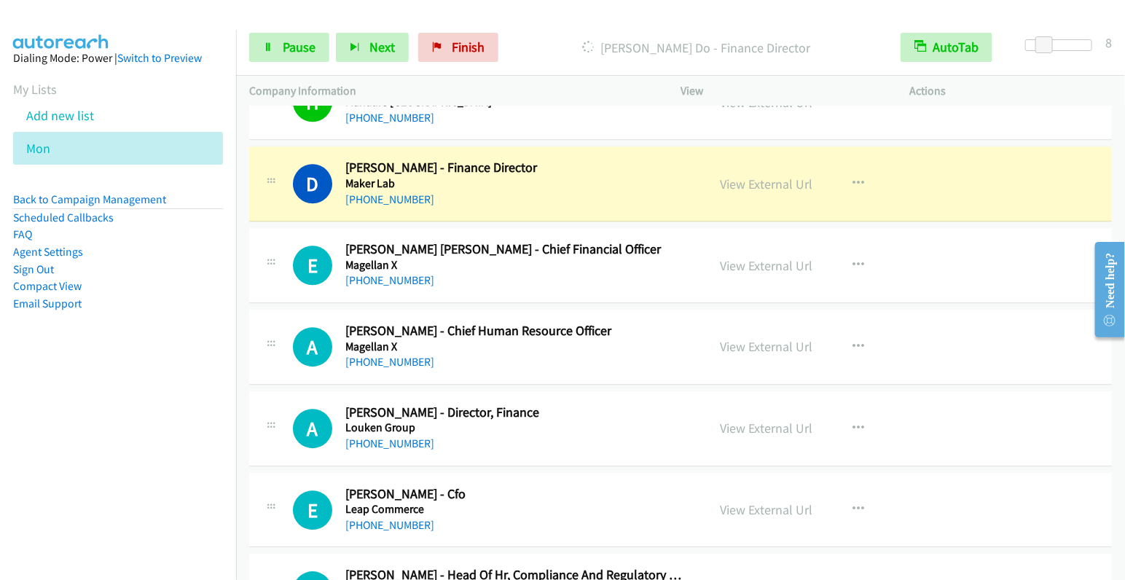
scroll to position [4363, 0]
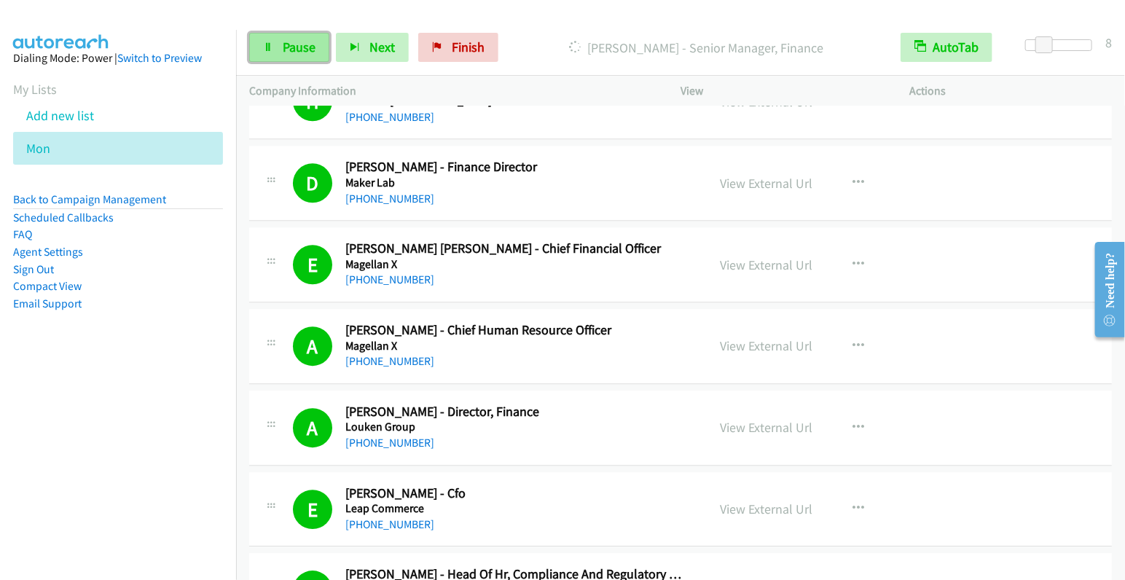
click at [296, 50] on span "Pause" at bounding box center [299, 47] width 33 height 17
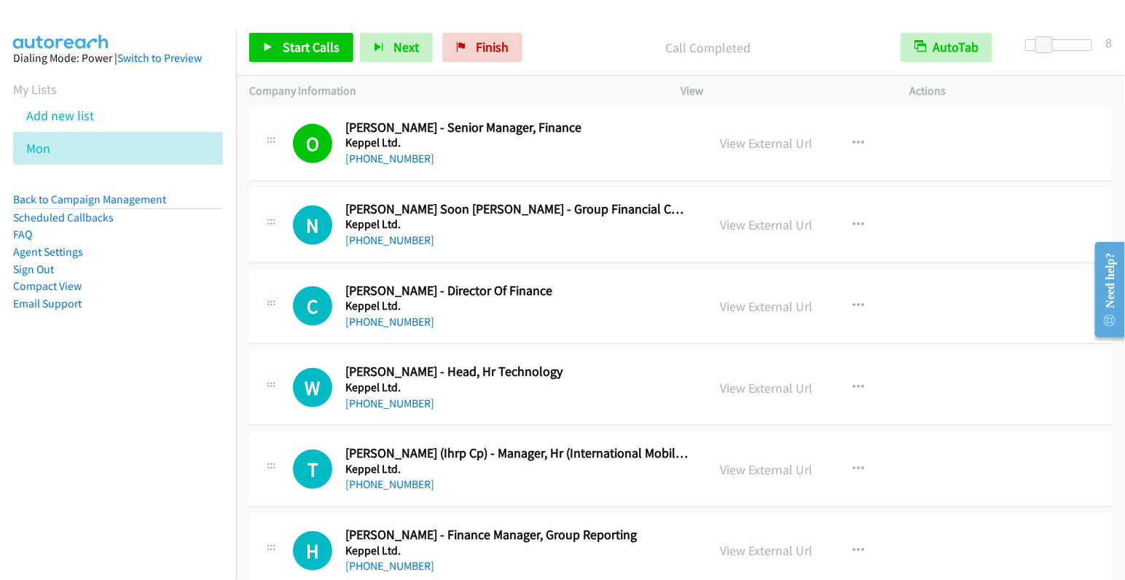
scroll to position [5476, 0]
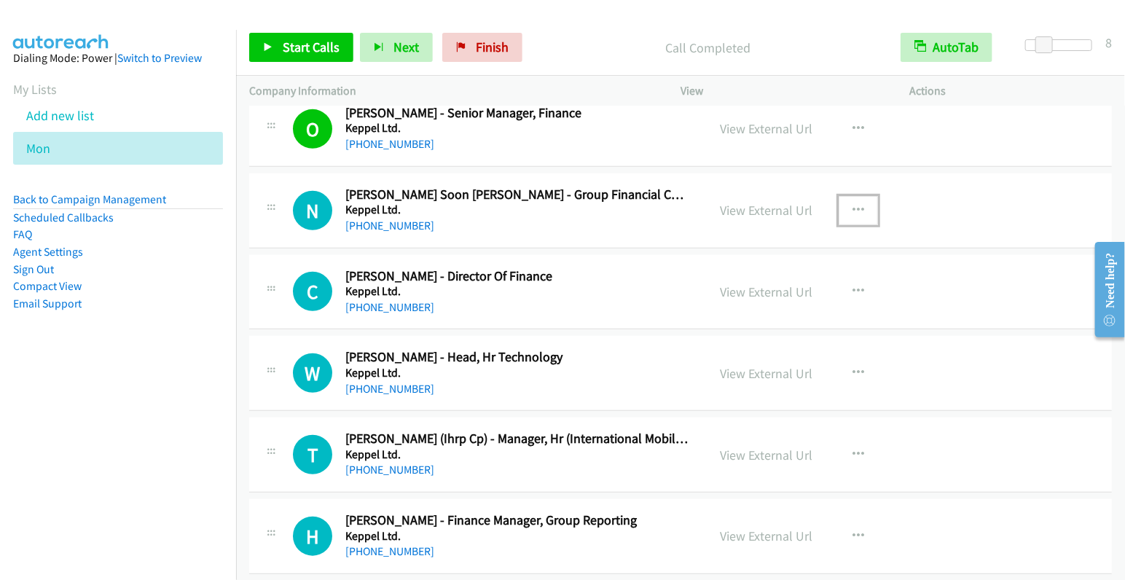
click at [852, 205] on icon "button" at bounding box center [858, 211] width 12 height 12
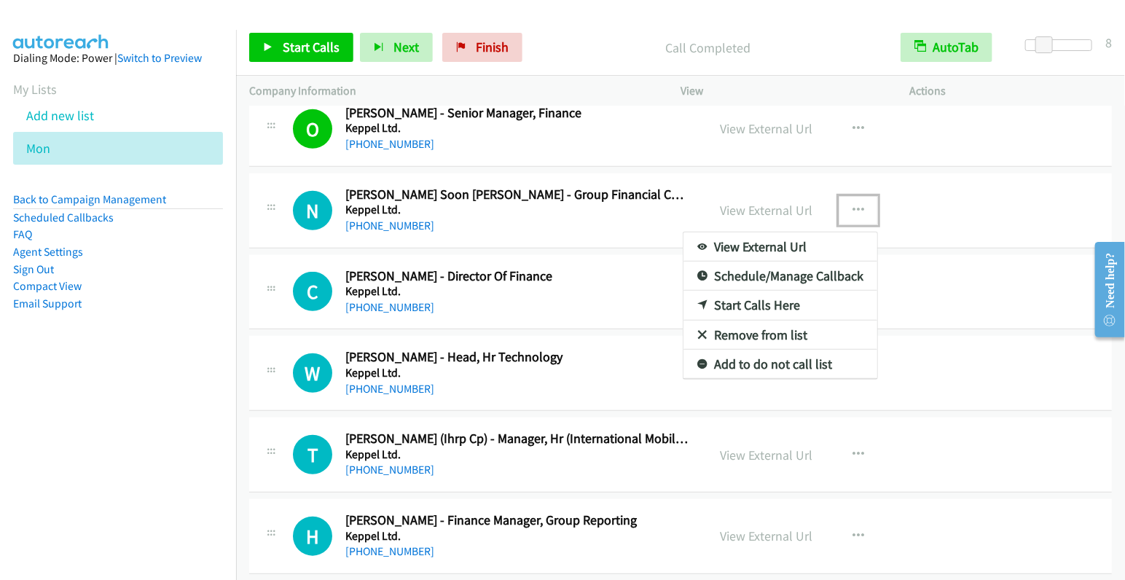
click at [766, 291] on link "Start Calls Here" at bounding box center [780, 305] width 194 height 29
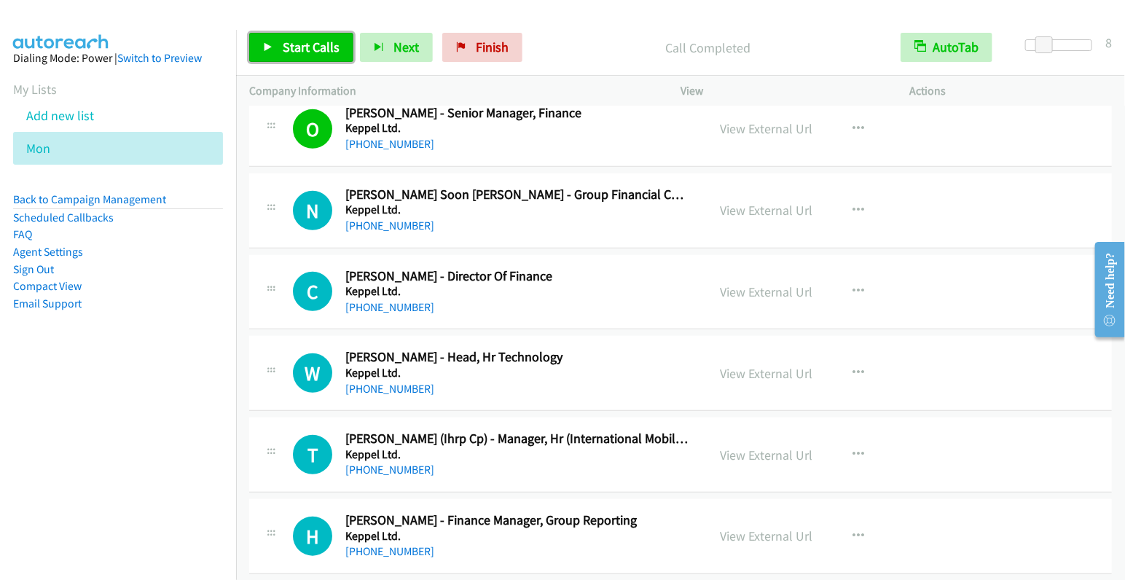
click at [304, 48] on span "Start Calls" at bounding box center [311, 47] width 57 height 17
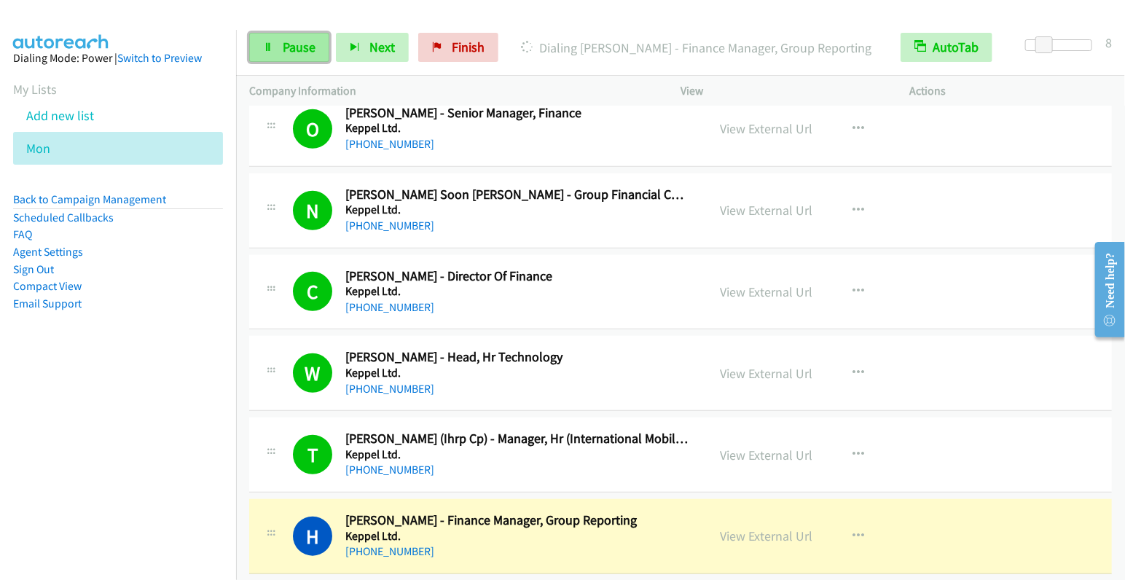
click at [272, 41] on link "Pause" at bounding box center [289, 47] width 80 height 29
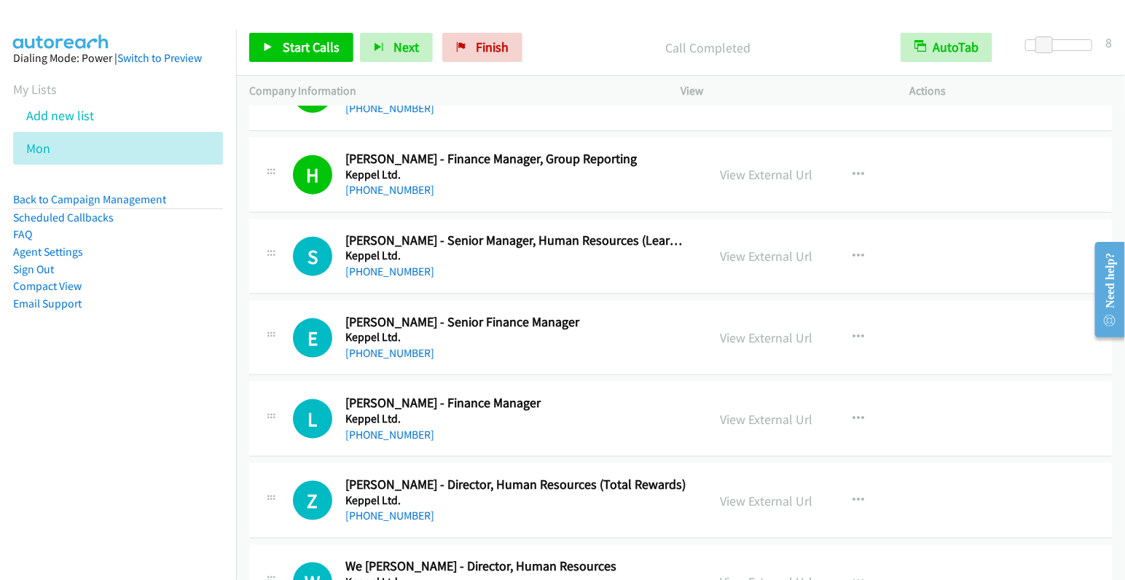
scroll to position [5848, 0]
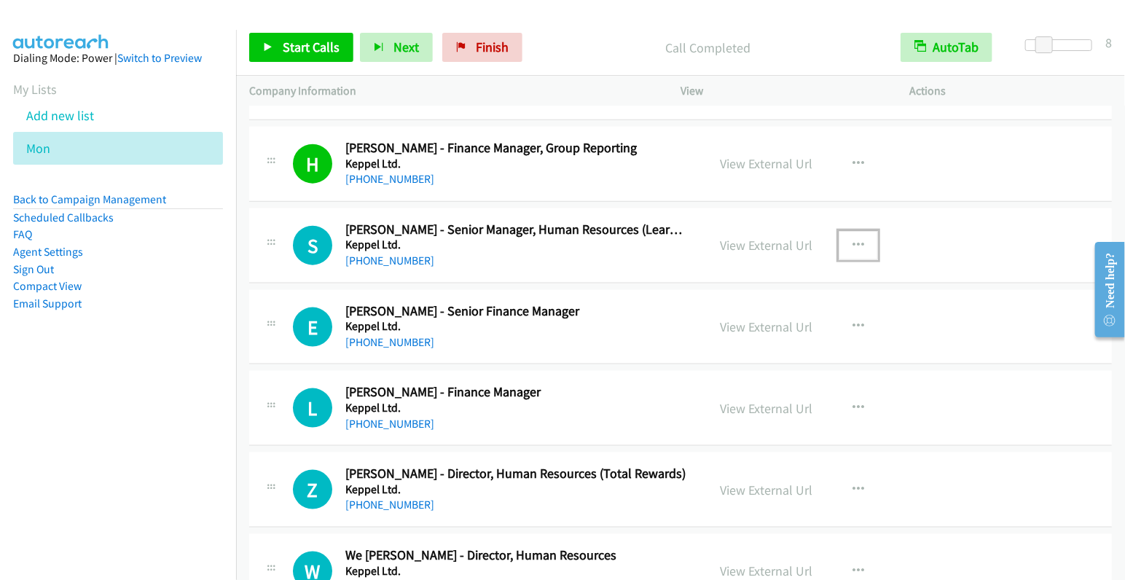
click at [852, 240] on icon "button" at bounding box center [858, 246] width 12 height 12
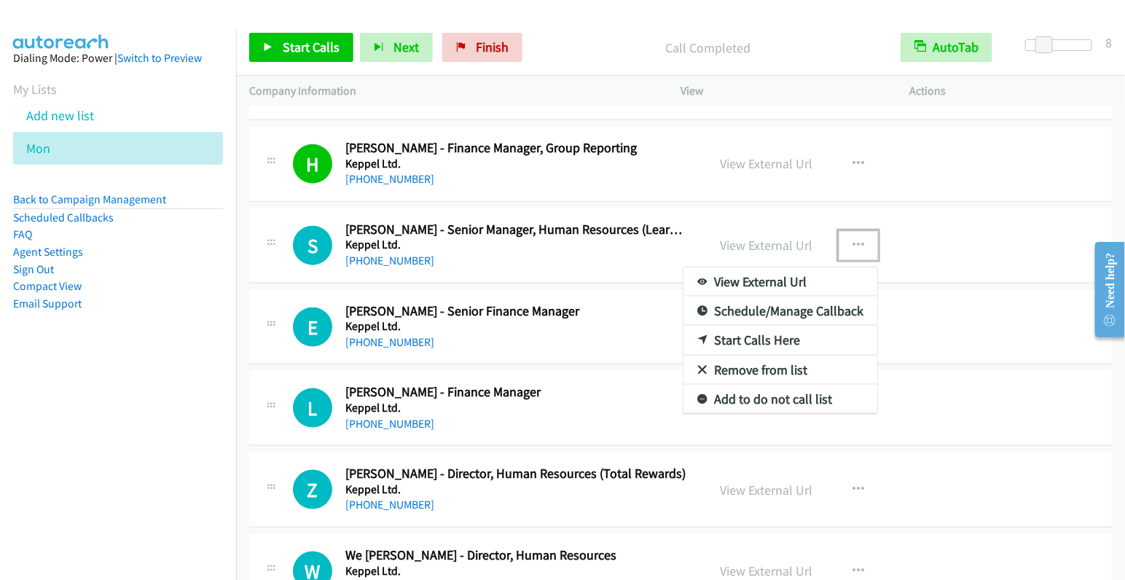
click at [782, 326] on link "Start Calls Here" at bounding box center [780, 340] width 194 height 29
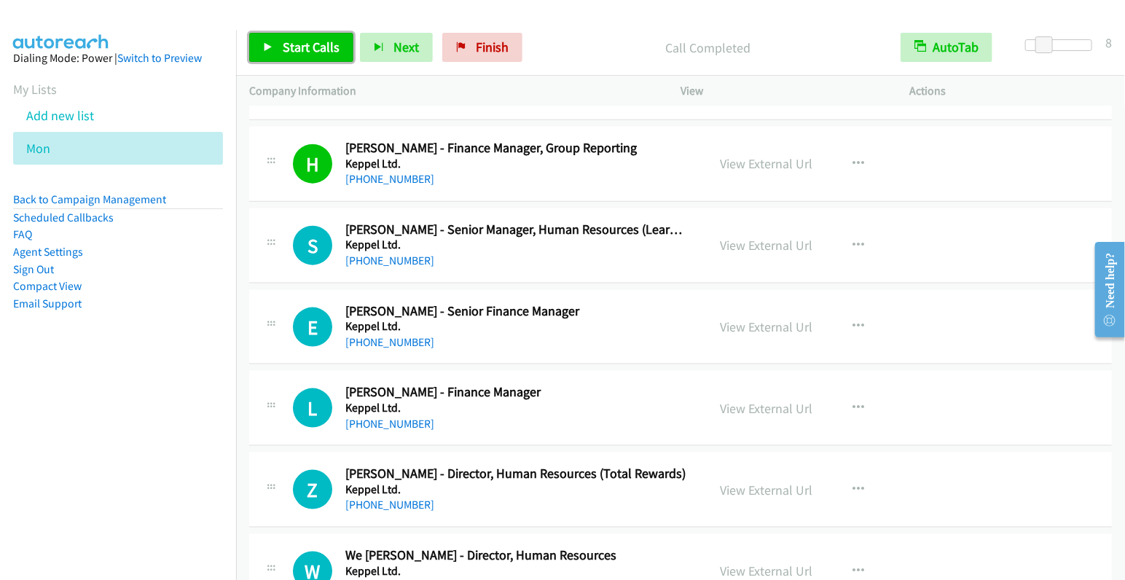
click at [298, 46] on span "Start Calls" at bounding box center [311, 47] width 57 height 17
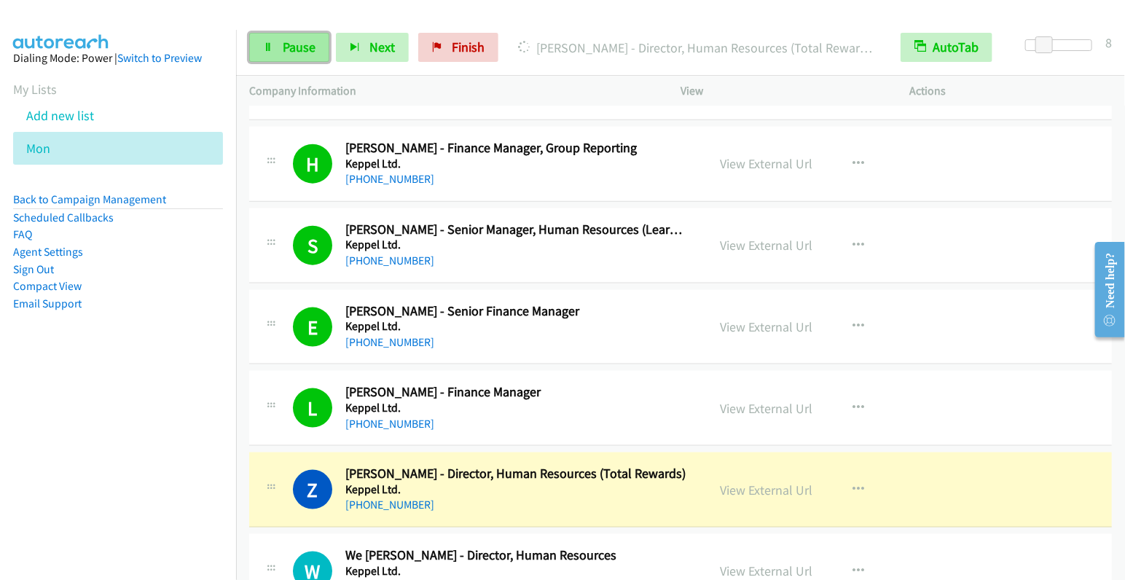
click at [296, 46] on span "Pause" at bounding box center [299, 47] width 33 height 17
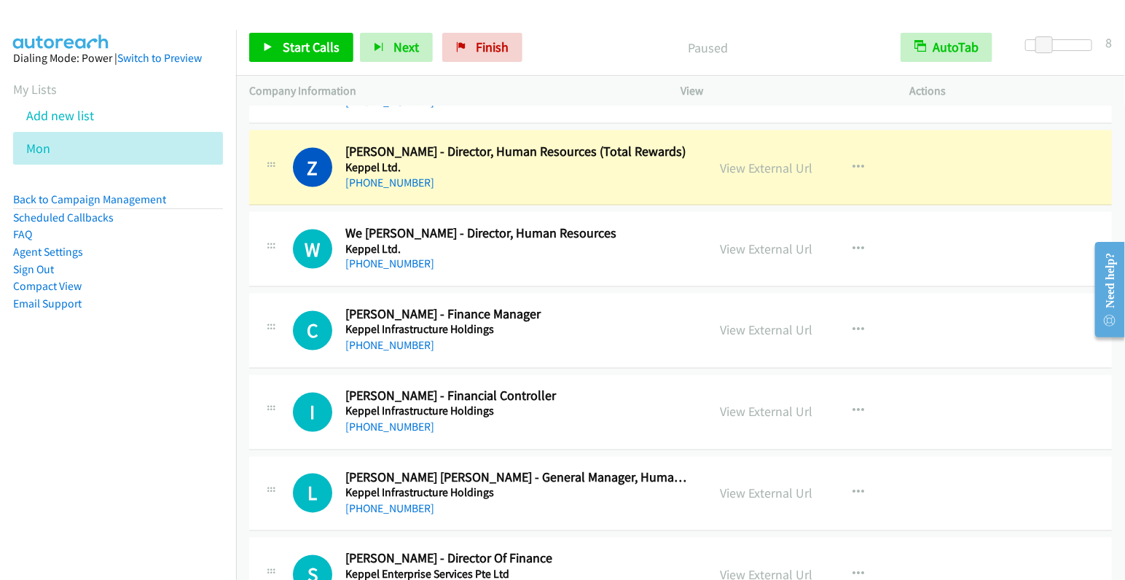
scroll to position [6168, 0]
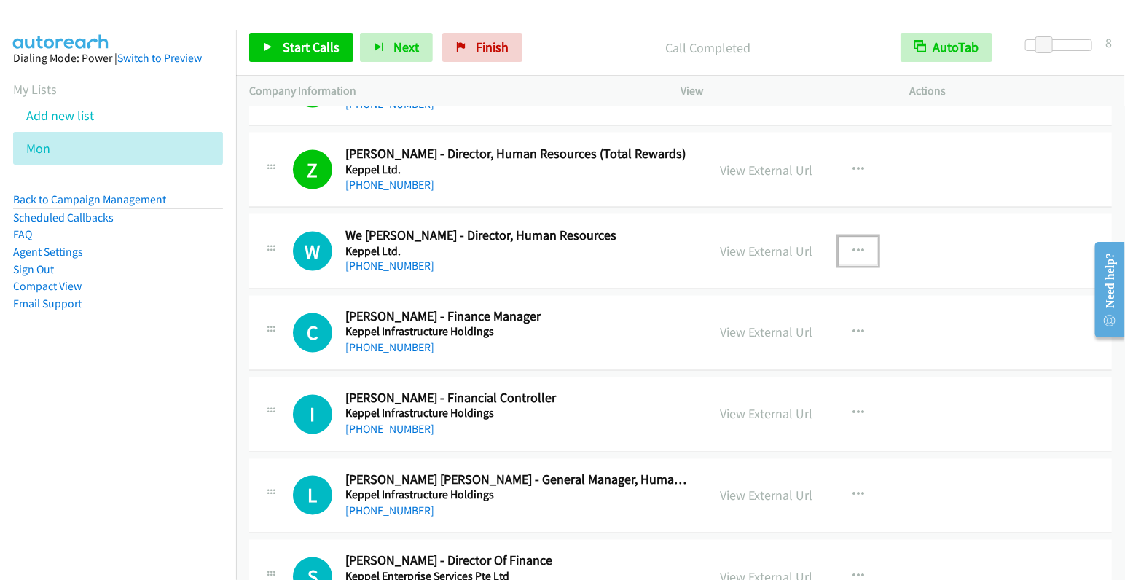
click at [852, 246] on icon "button" at bounding box center [858, 252] width 12 height 12
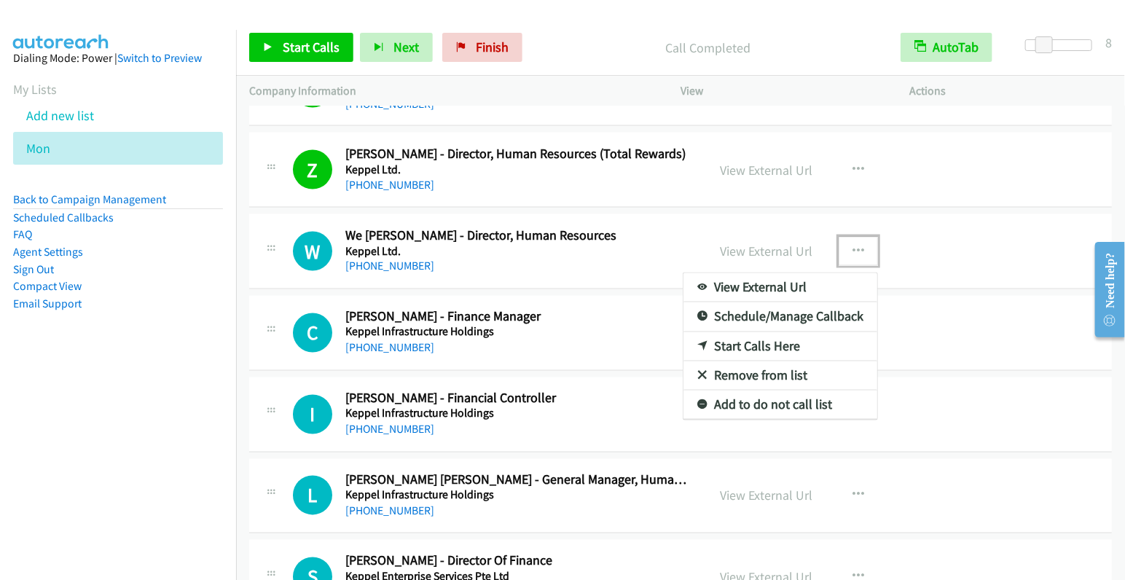
click at [806, 332] on link "Start Calls Here" at bounding box center [780, 346] width 194 height 29
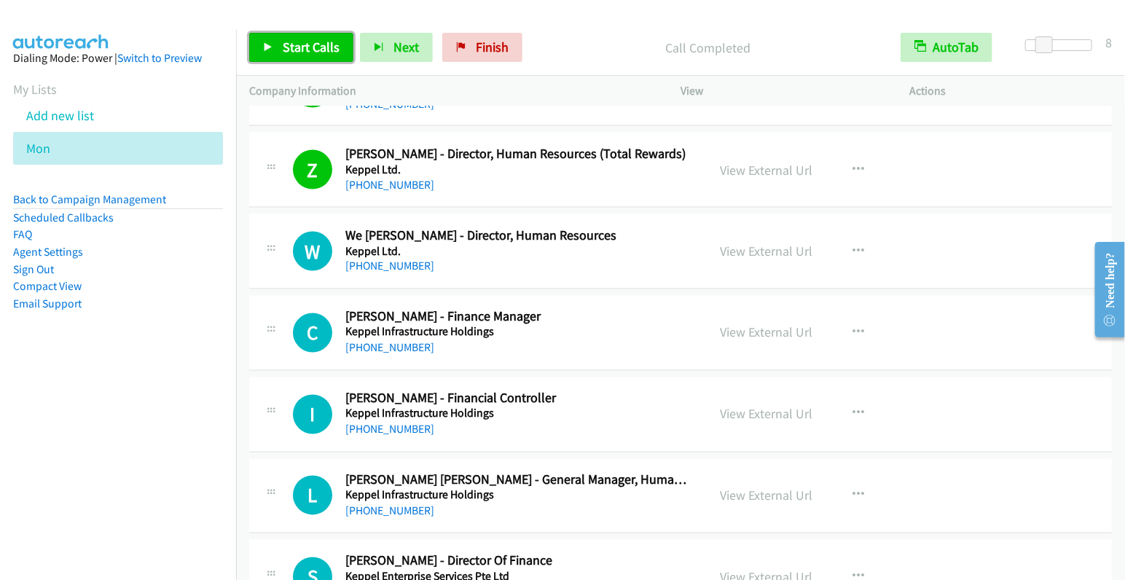
click at [315, 39] on span "Start Calls" at bounding box center [311, 47] width 57 height 17
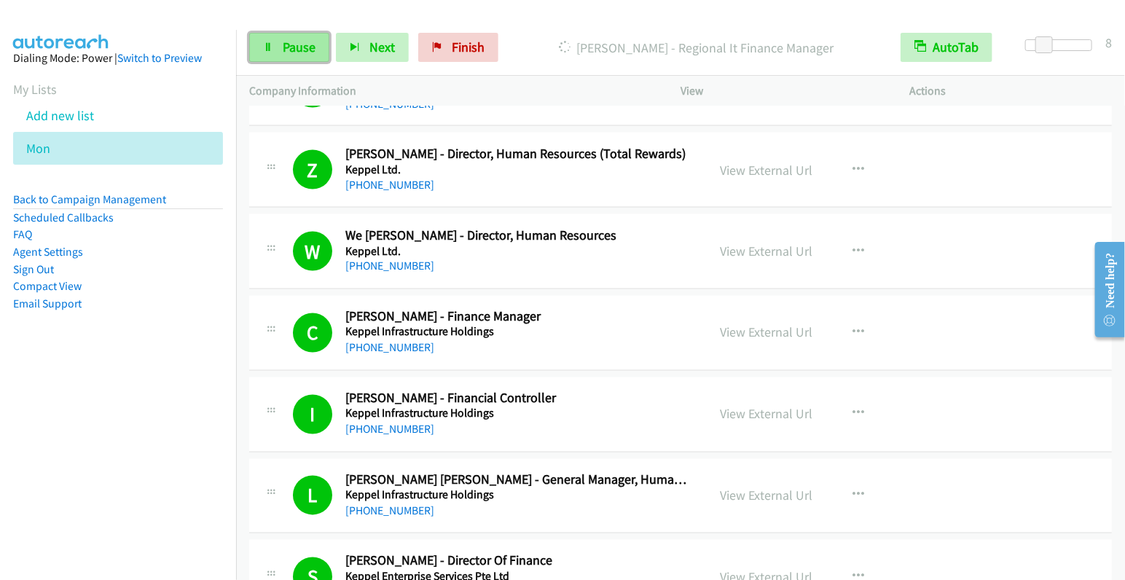
click at [283, 47] on span "Pause" at bounding box center [299, 47] width 33 height 17
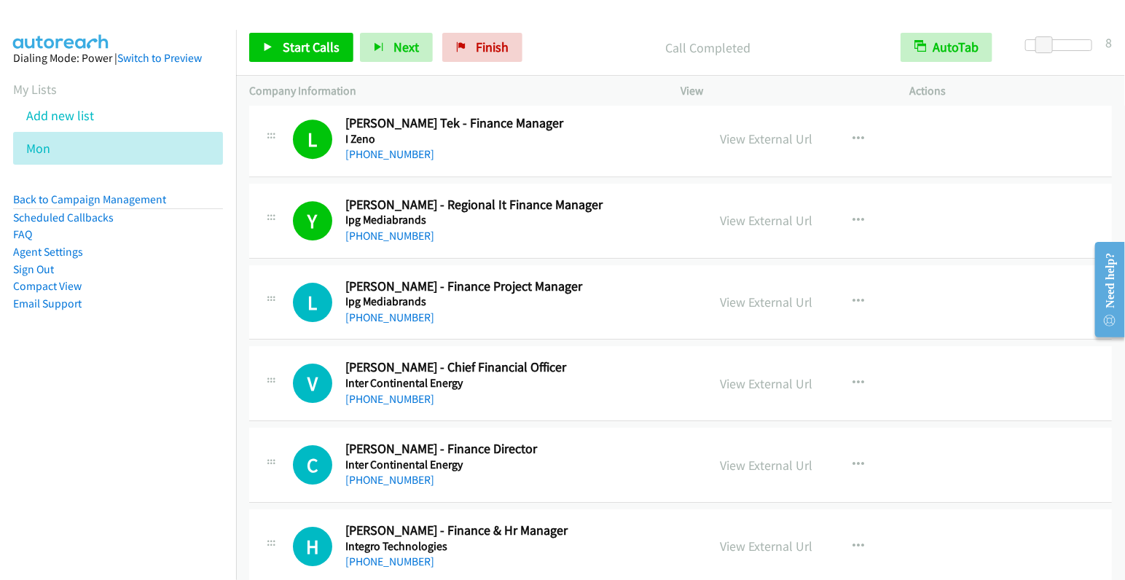
scroll to position [7234, 0]
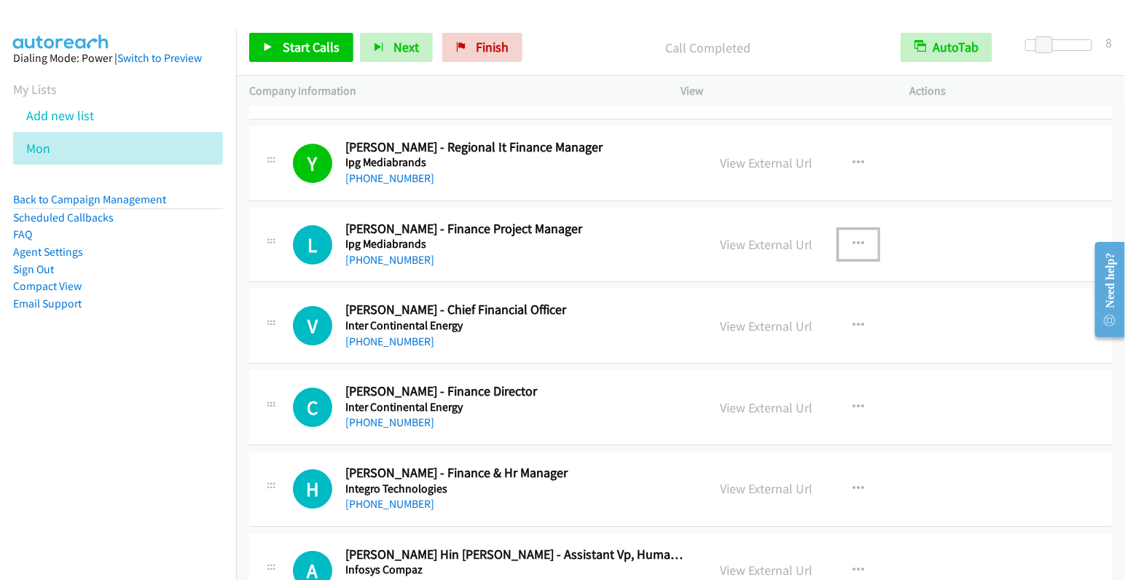
click at [852, 238] on icon "button" at bounding box center [858, 244] width 12 height 12
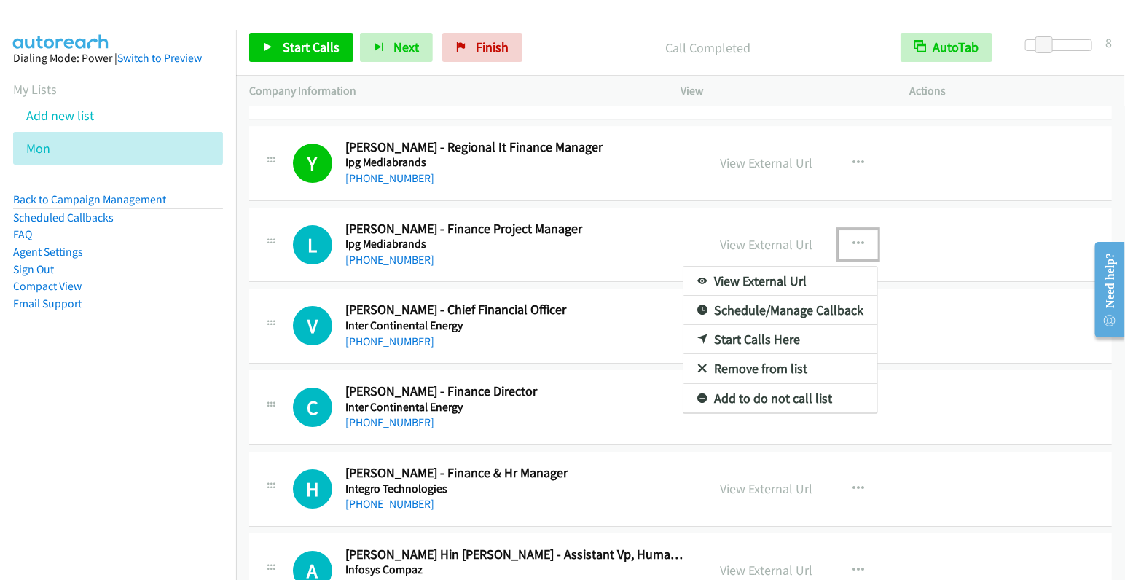
click at [758, 325] on link "Start Calls Here" at bounding box center [780, 339] width 194 height 29
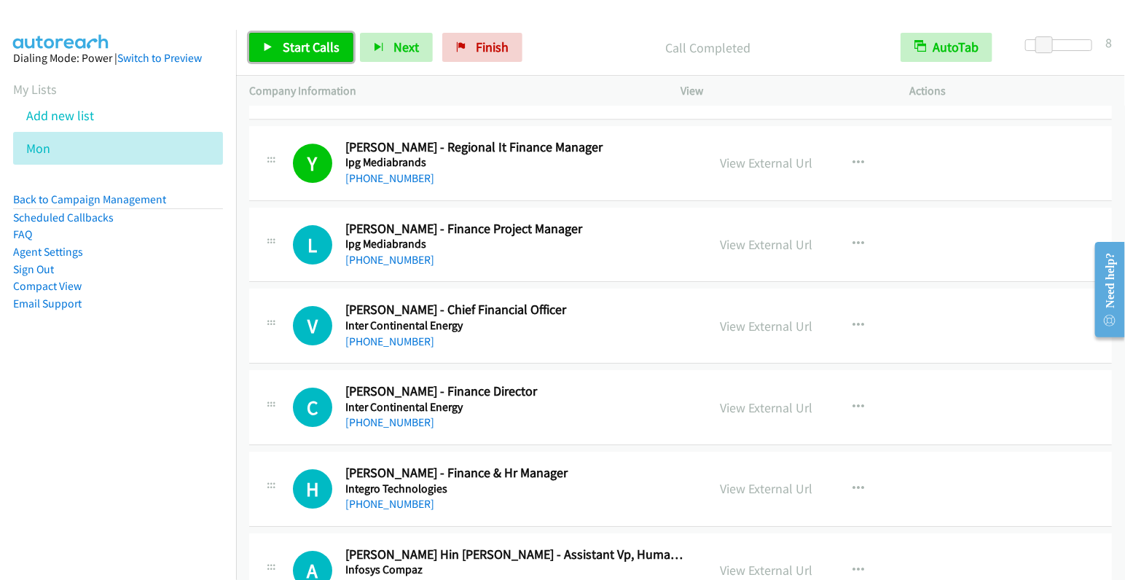
click at [313, 46] on span "Start Calls" at bounding box center [311, 47] width 57 height 17
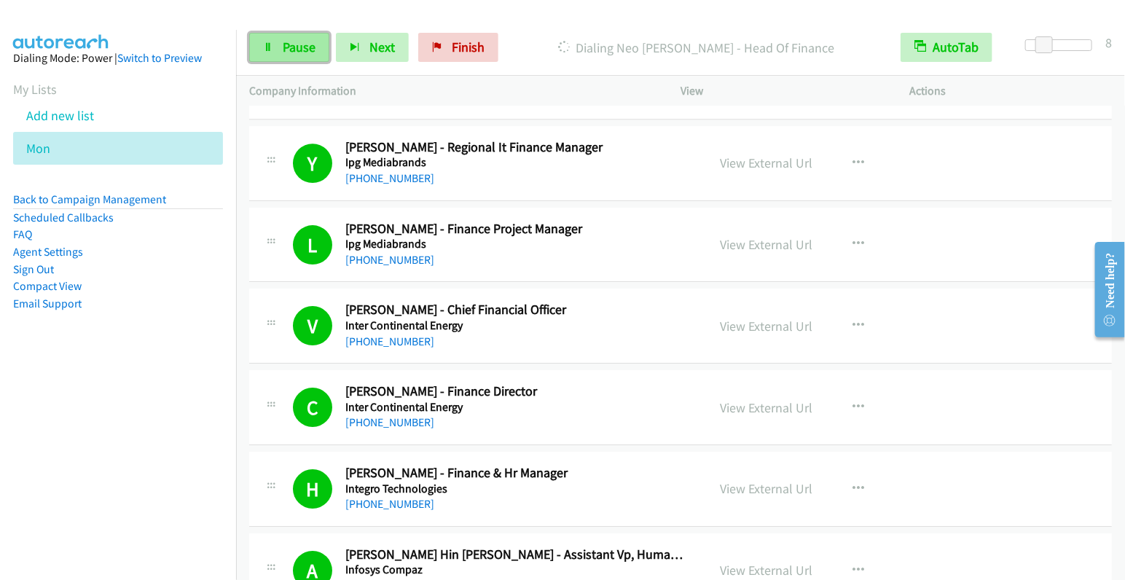
click at [321, 37] on link "Pause" at bounding box center [289, 47] width 80 height 29
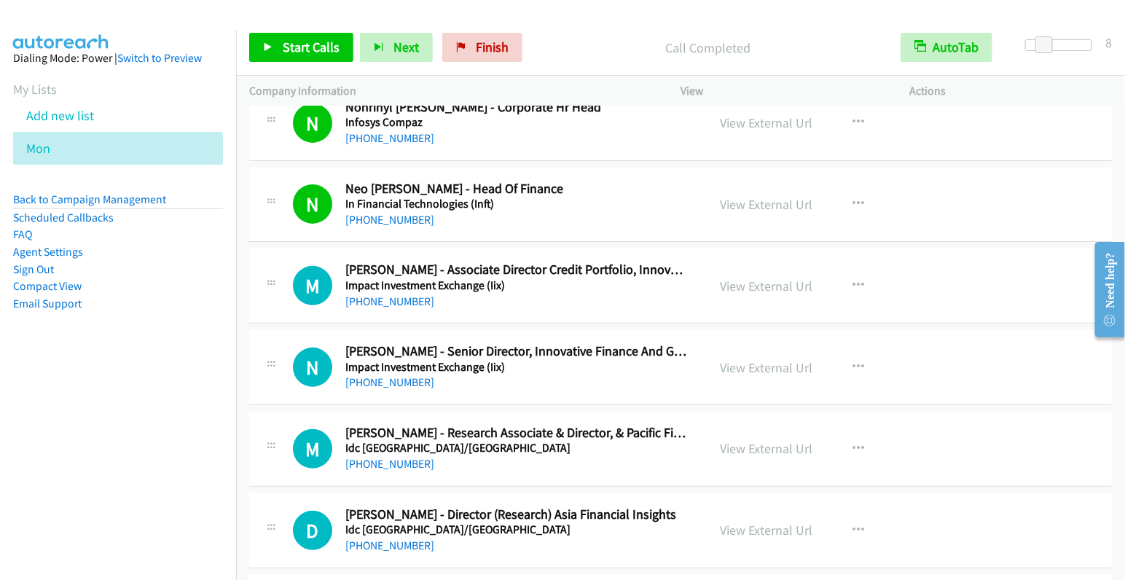
scroll to position [7767, 0]
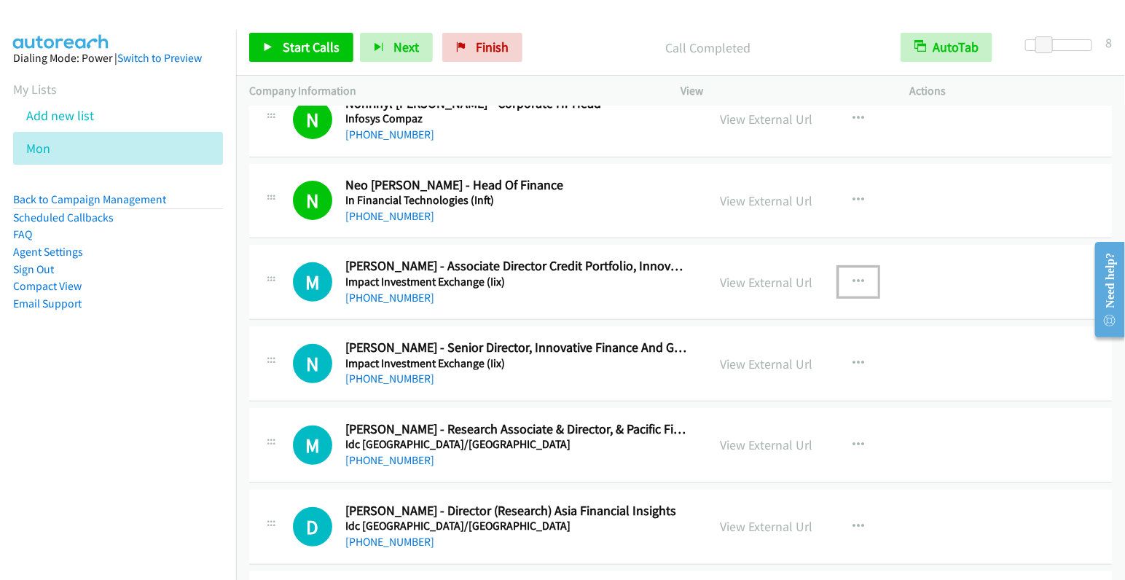
click at [855, 276] on icon "button" at bounding box center [858, 282] width 12 height 12
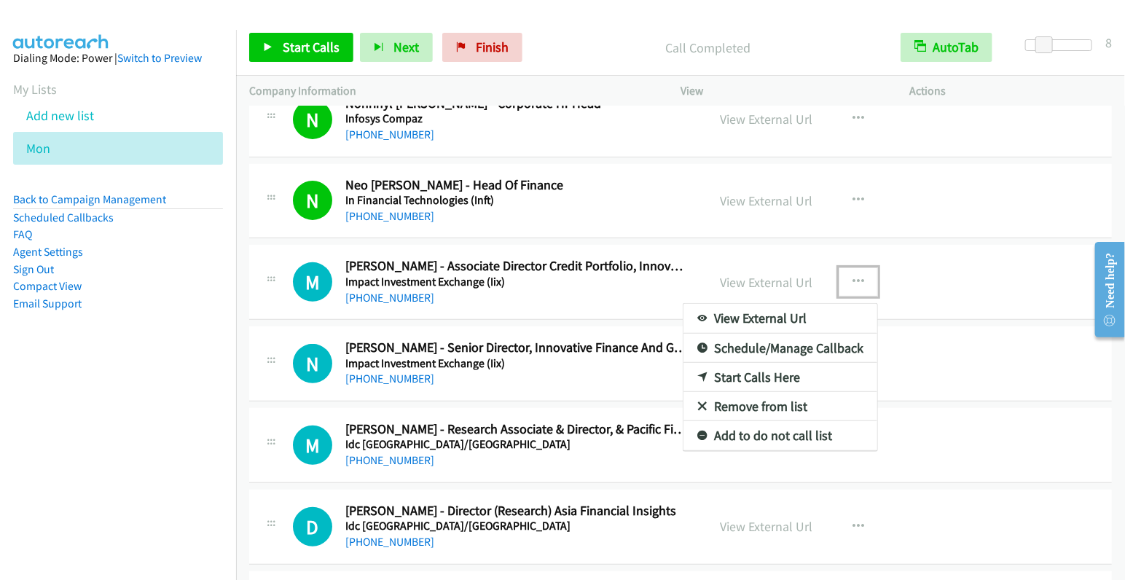
click at [1050, 378] on div at bounding box center [562, 290] width 1125 height 580
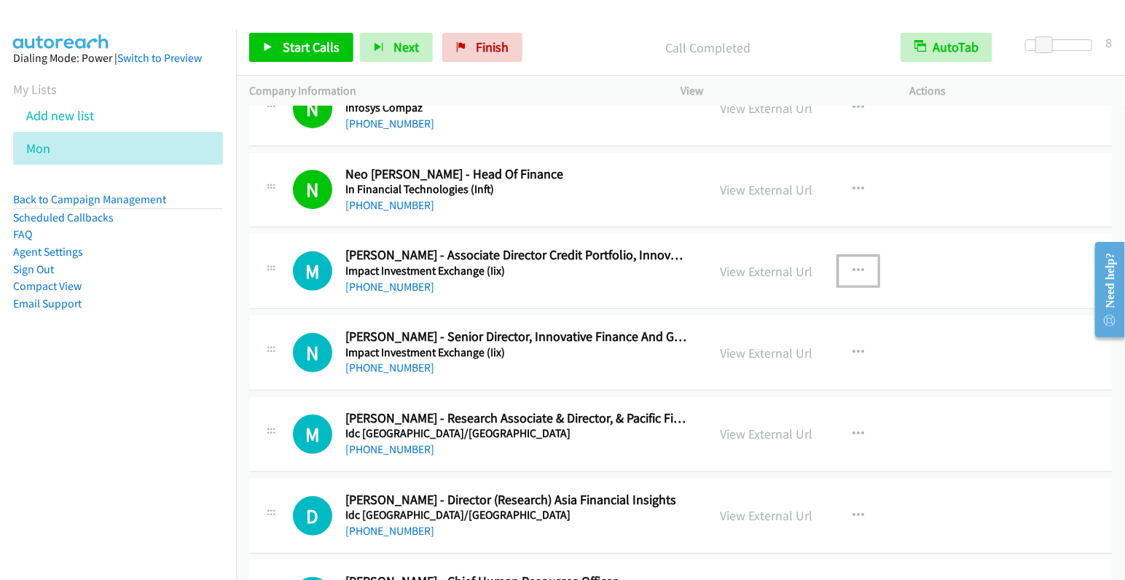
scroll to position [7856, 0]
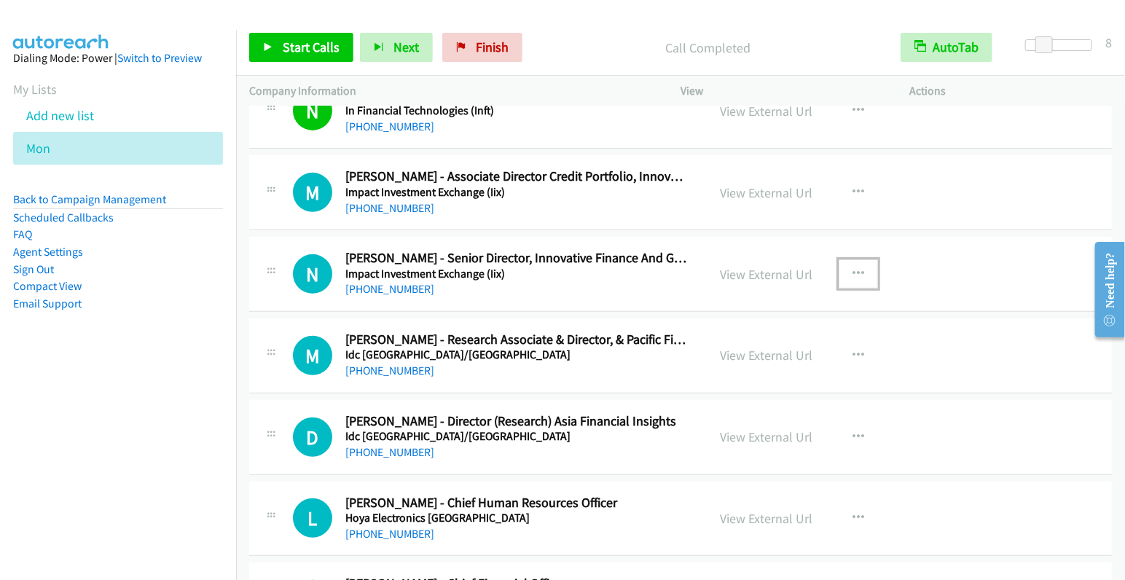
click at [845, 259] on button "button" at bounding box center [858, 273] width 39 height 29
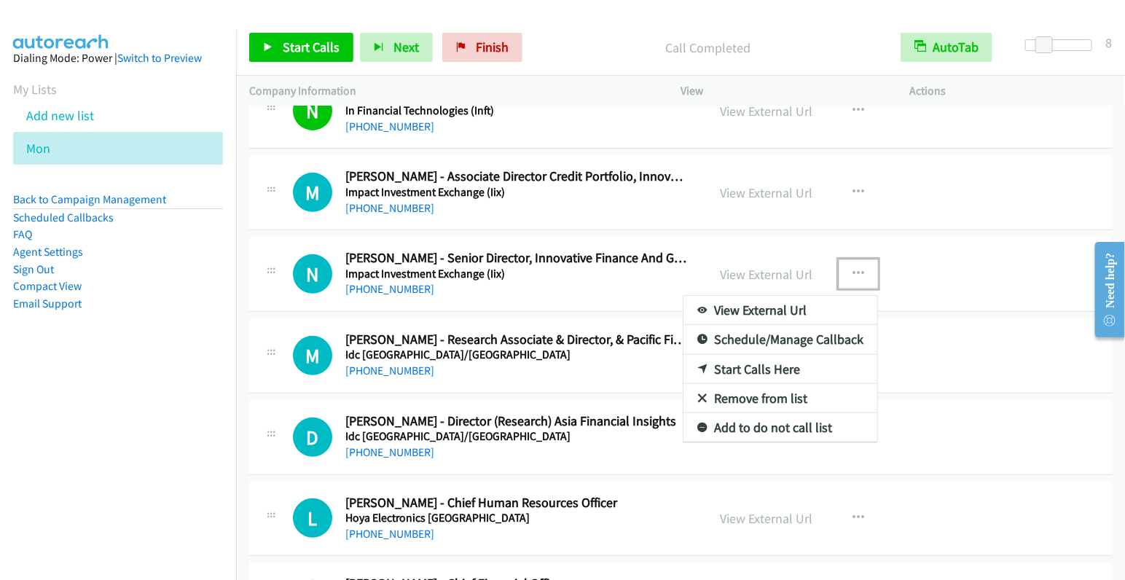
click at [767, 355] on link "Start Calls Here" at bounding box center [780, 369] width 194 height 29
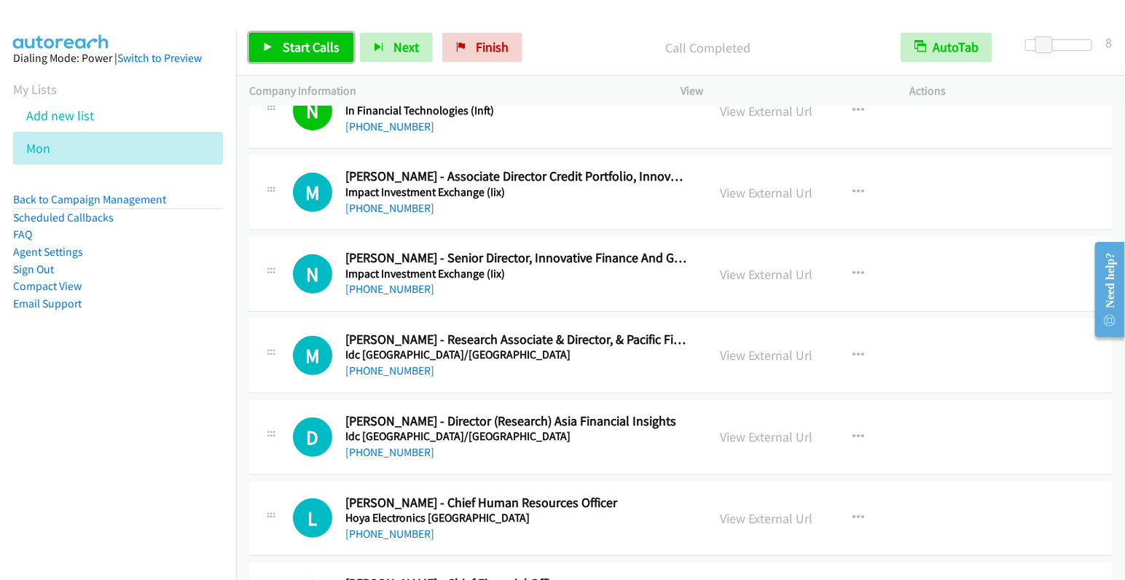
click at [314, 57] on link "Start Calls" at bounding box center [301, 47] width 104 height 29
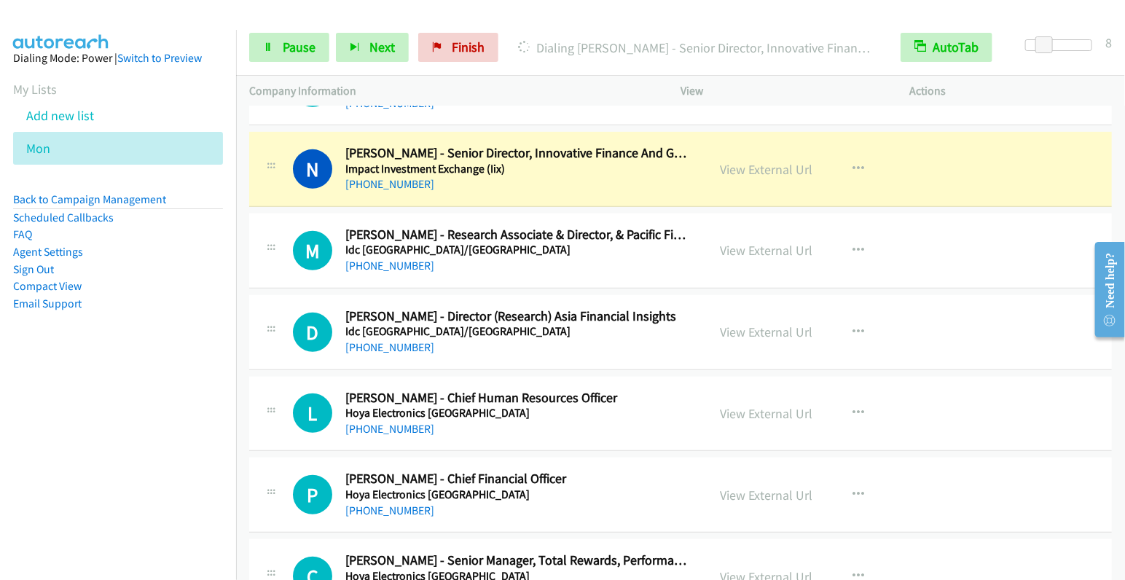
scroll to position [7957, 0]
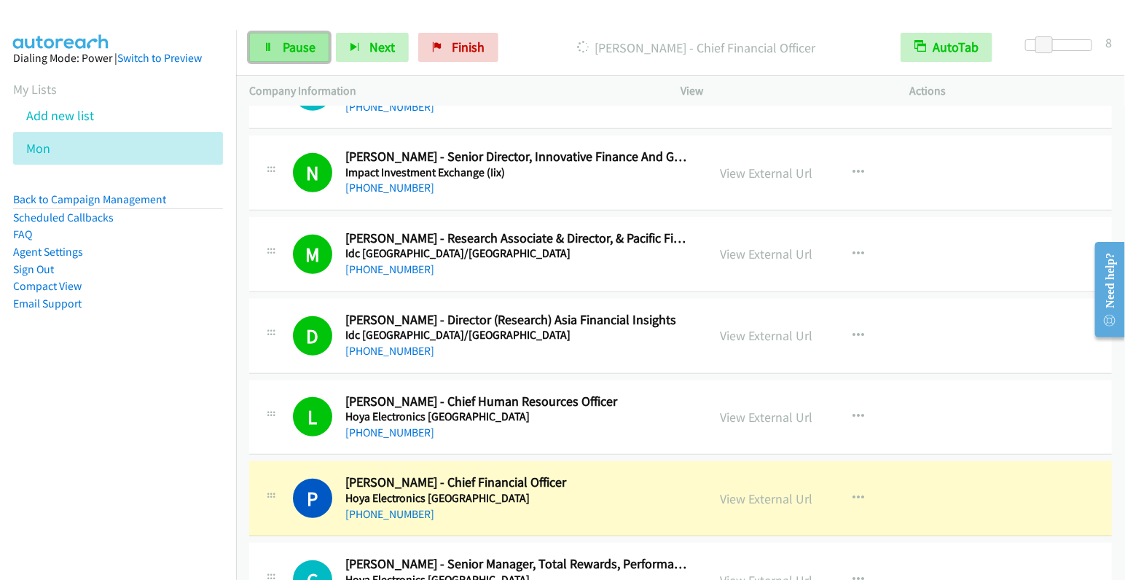
click at [283, 53] on span "Pause" at bounding box center [299, 47] width 33 height 17
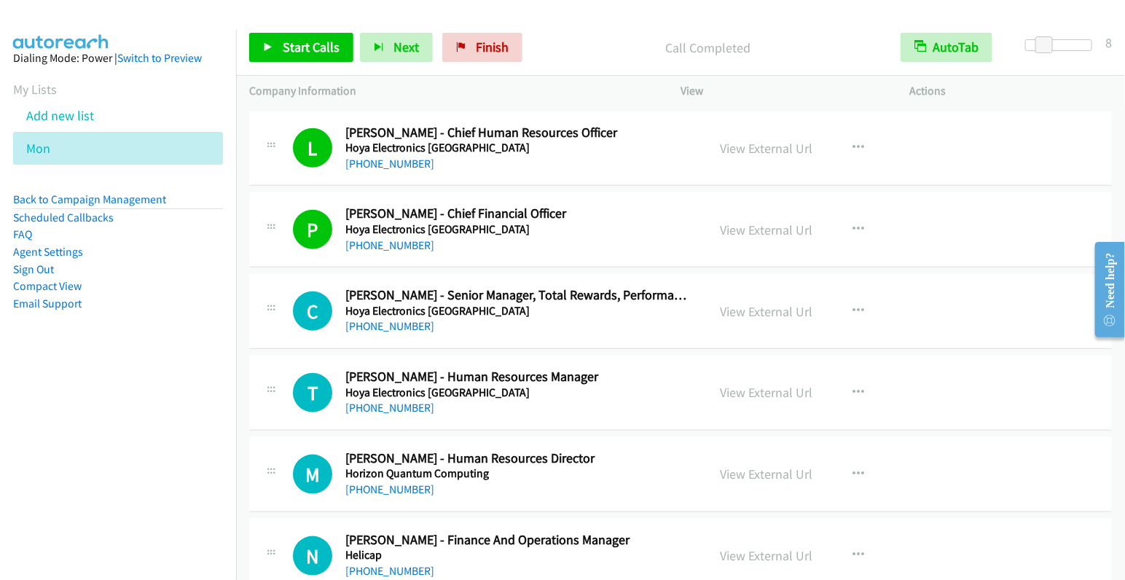
scroll to position [8312, 0]
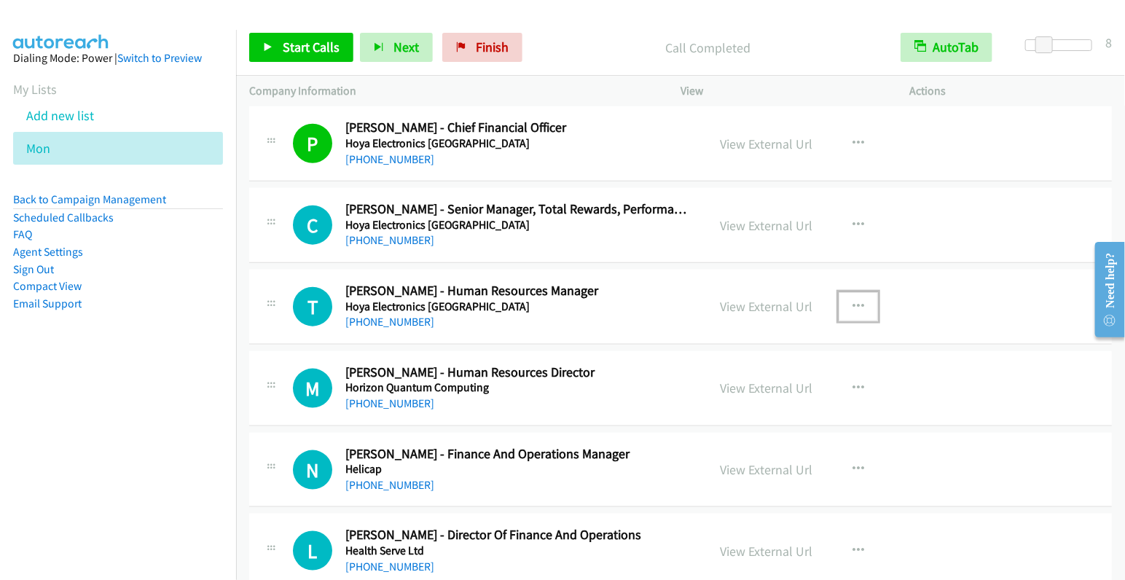
click at [849, 292] on button "button" at bounding box center [858, 306] width 39 height 29
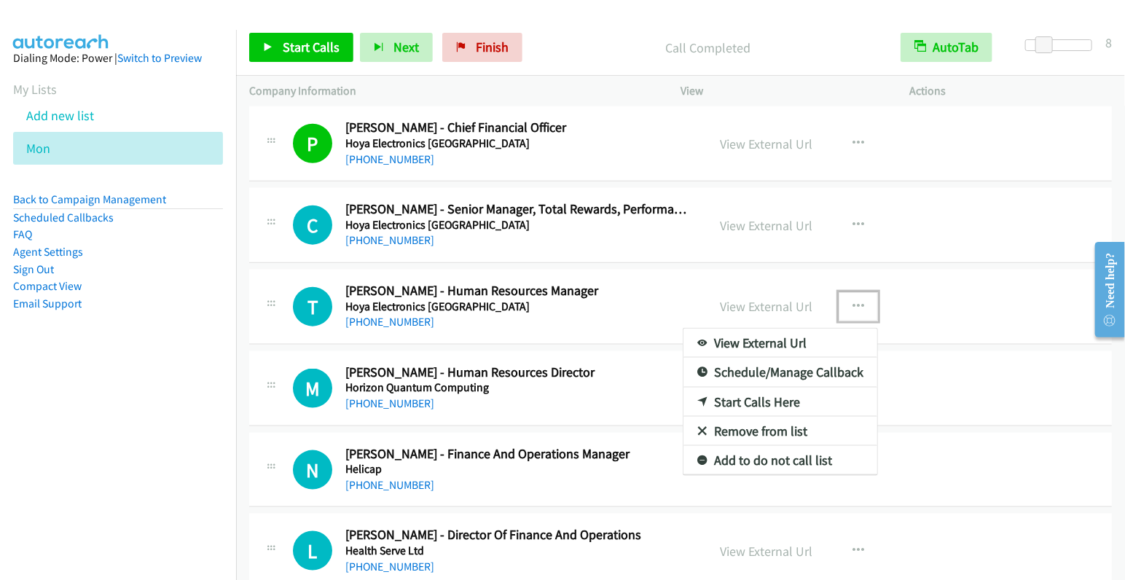
click at [772, 388] on link "Start Calls Here" at bounding box center [780, 402] width 194 height 29
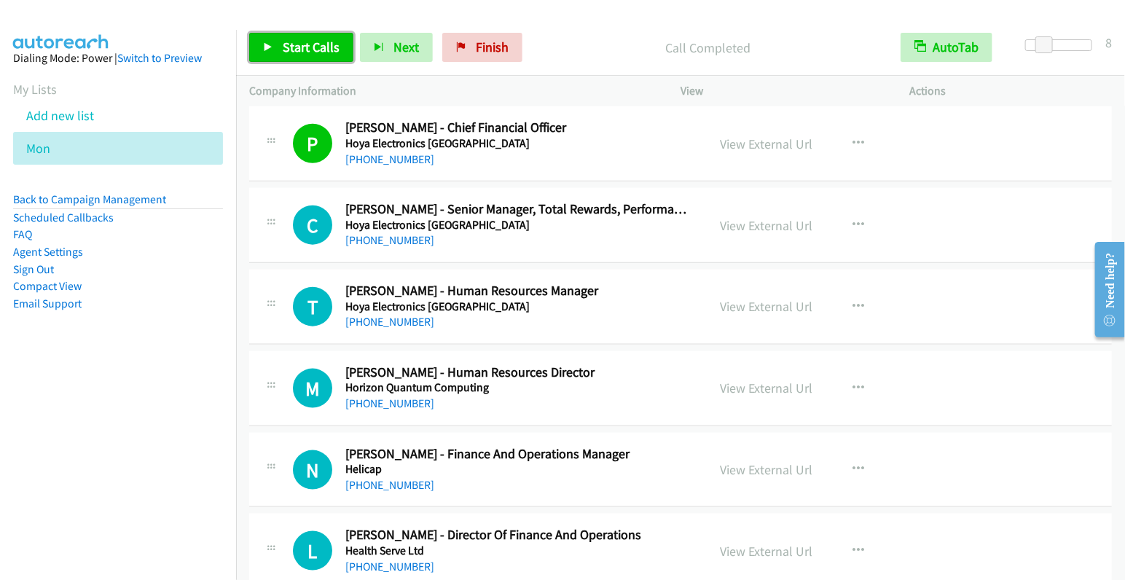
click at [292, 58] on link "Start Calls" at bounding box center [301, 47] width 104 height 29
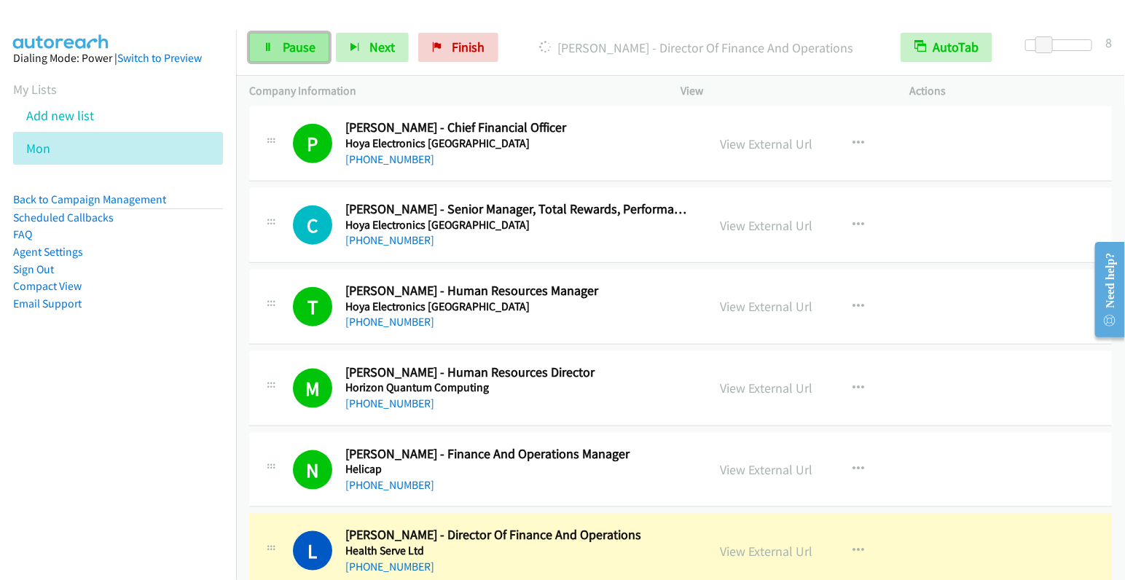
click at [299, 44] on span "Pause" at bounding box center [299, 47] width 33 height 17
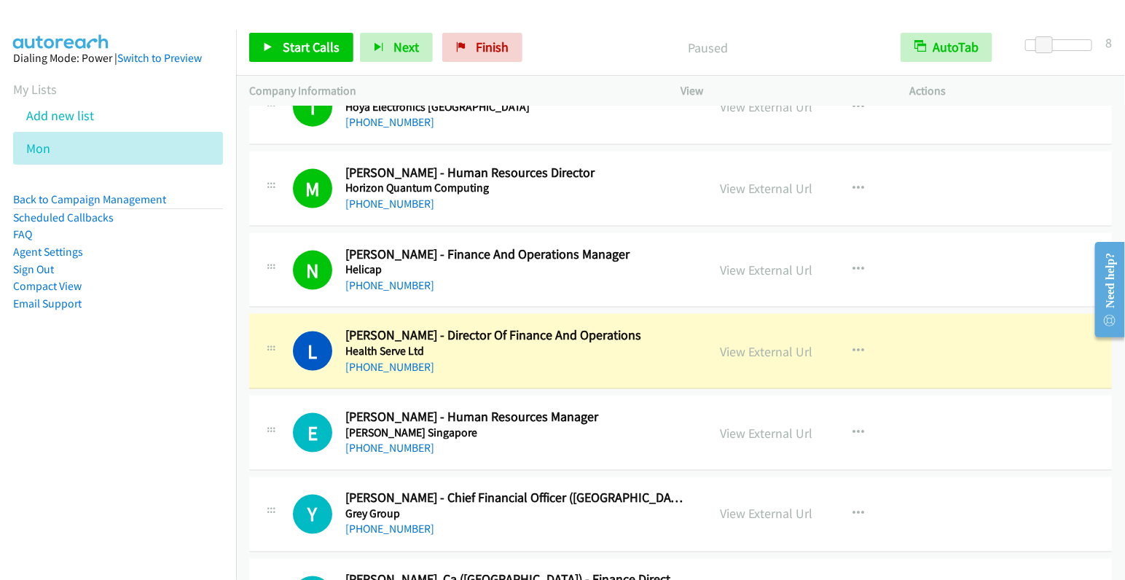
scroll to position [8549, 0]
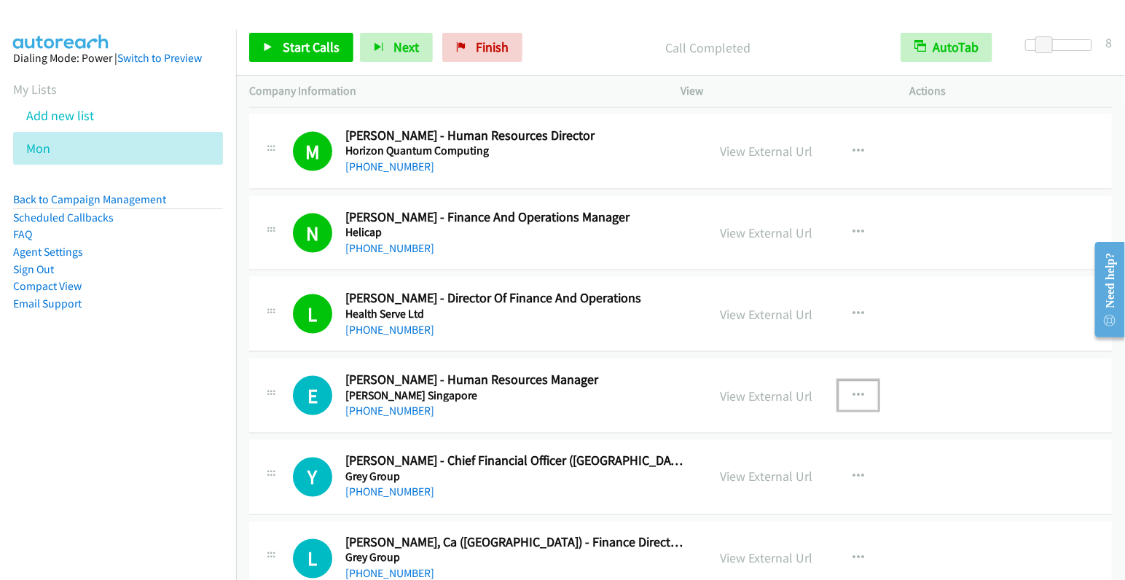
click at [852, 390] on icon "button" at bounding box center [858, 396] width 12 height 12
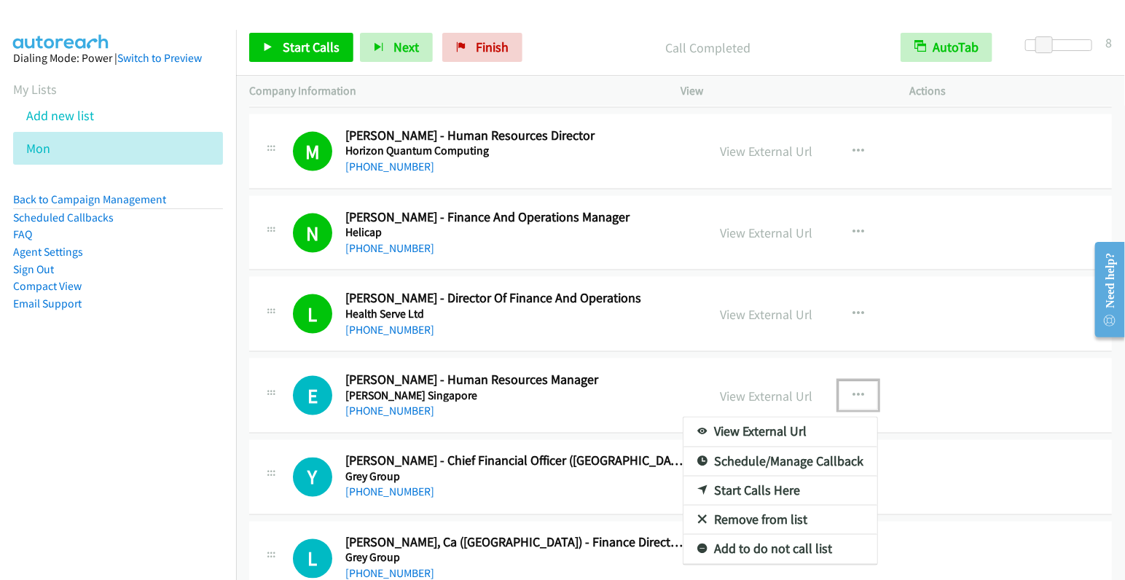
click at [765, 476] on link "Start Calls Here" at bounding box center [780, 490] width 194 height 29
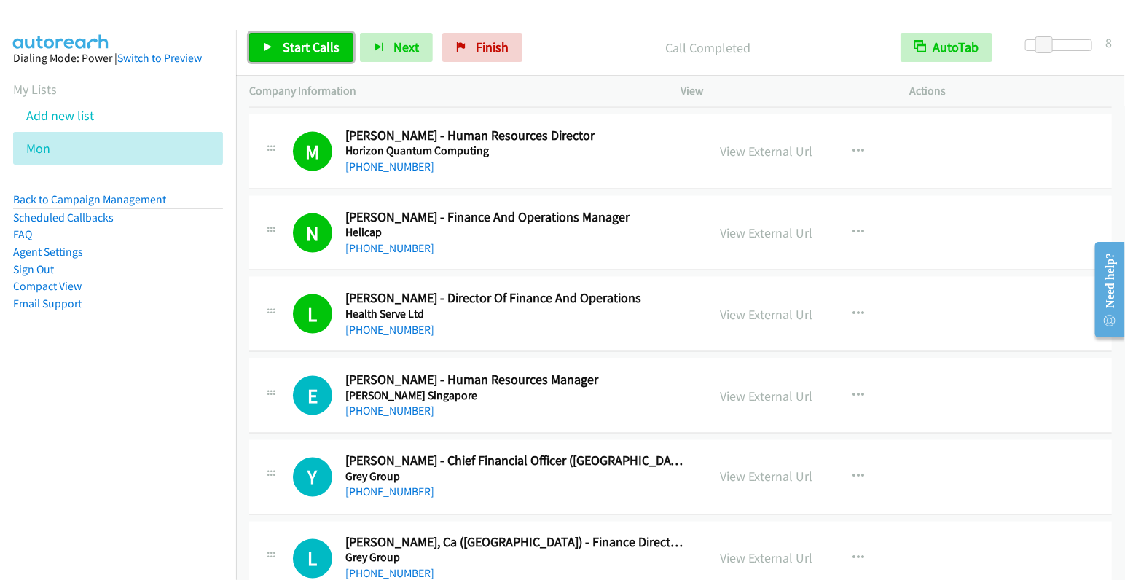
click at [300, 51] on span "Start Calls" at bounding box center [311, 47] width 57 height 17
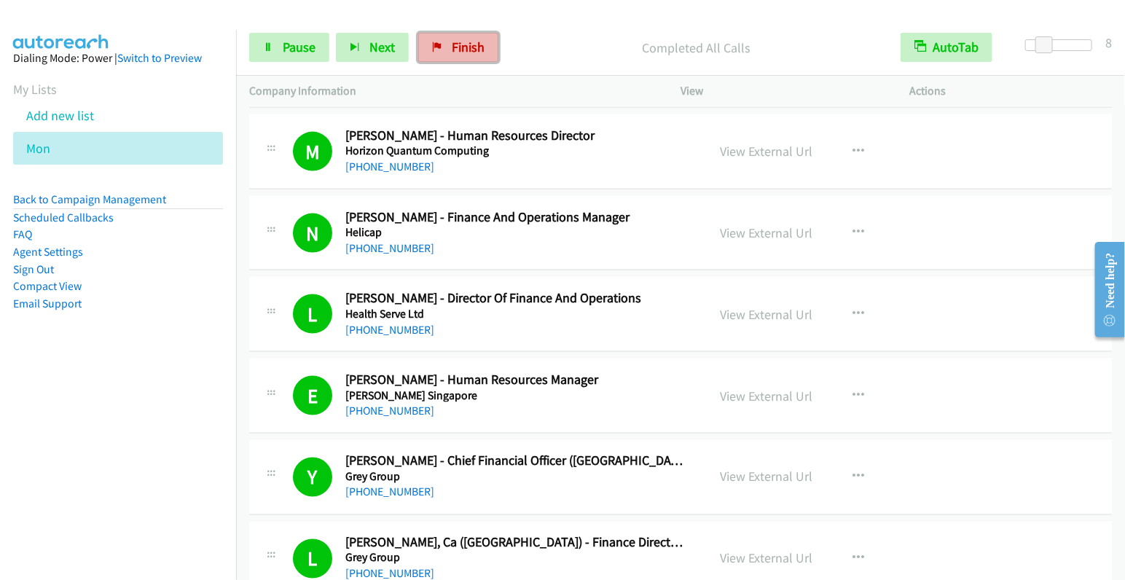
click at [457, 40] on span "Finish" at bounding box center [468, 47] width 33 height 17
